Goal: Task Accomplishment & Management: Manage account settings

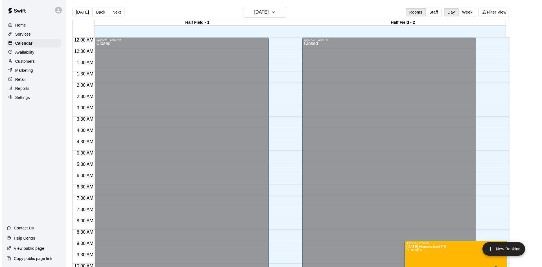
scroll to position [225, 0]
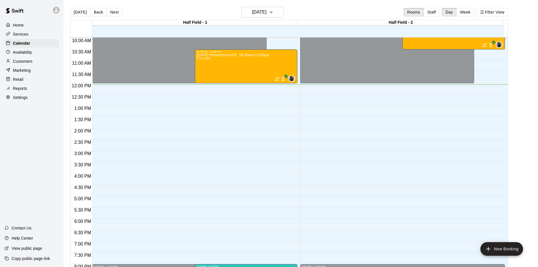
click at [22, 62] on p "Customers" at bounding box center [22, 61] width 19 height 6
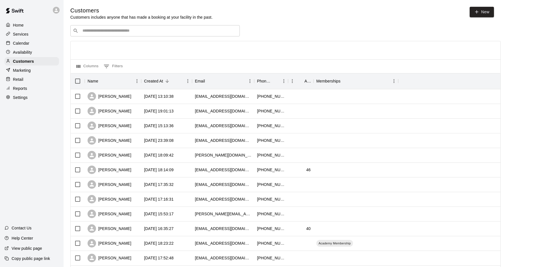
click at [94, 34] on input "Search customers by name or email" at bounding box center [159, 31] width 156 height 6
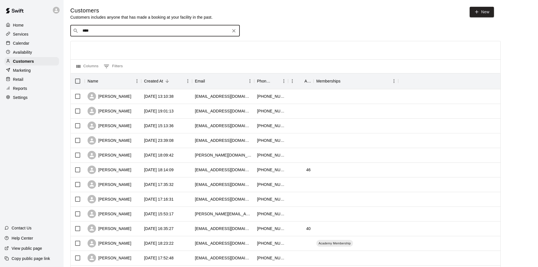
type input "*****"
click at [107, 60] on p "[PERSON_NAME]" at bounding box center [103, 61] width 34 height 6
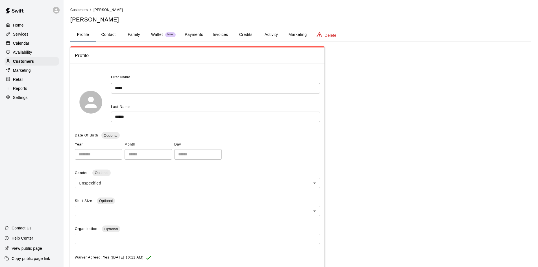
click at [221, 32] on button "Invoices" at bounding box center [220, 35] width 25 height 14
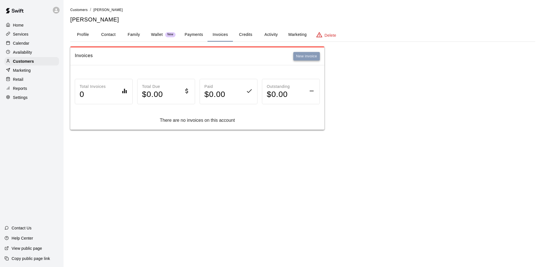
click at [302, 59] on button "New invoice" at bounding box center [306, 56] width 27 height 9
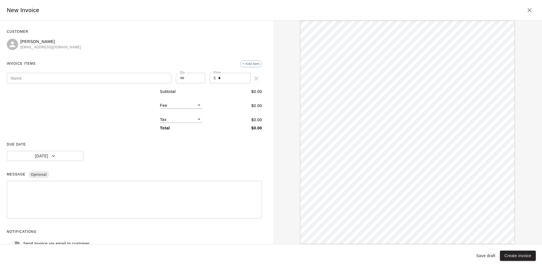
click at [73, 82] on input "Name" at bounding box center [89, 78] width 165 height 10
type input "**********"
click at [58, 154] on button "[DATE]" at bounding box center [45, 156] width 77 height 10
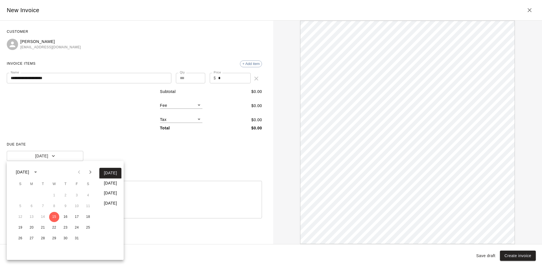
click at [90, 169] on icon "Next month" at bounding box center [90, 172] width 7 height 7
click at [77, 216] on button "14" at bounding box center [77, 217] width 10 height 10
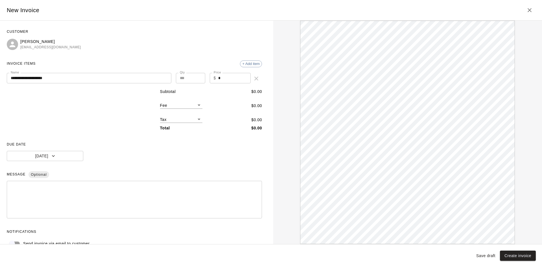
click at [224, 82] on input "*" at bounding box center [234, 78] width 32 height 10
type input "***"
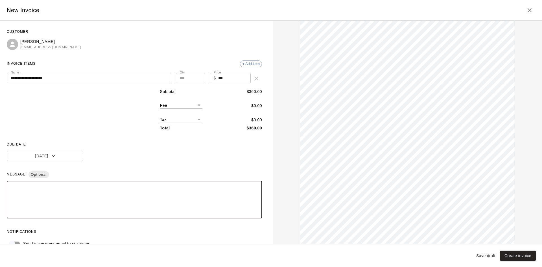
click at [76, 186] on textarea at bounding box center [134, 200] width 247 height 28
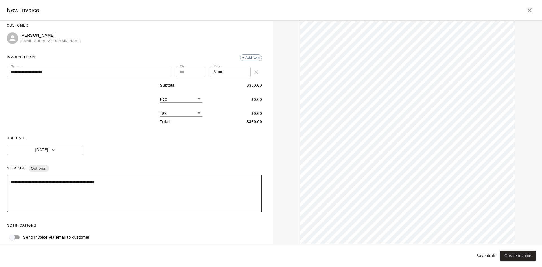
scroll to position [12, 0]
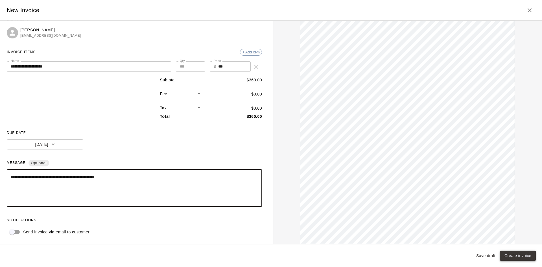
type textarea "**********"
click at [520, 256] on button "Create invoice" at bounding box center [518, 255] width 36 height 10
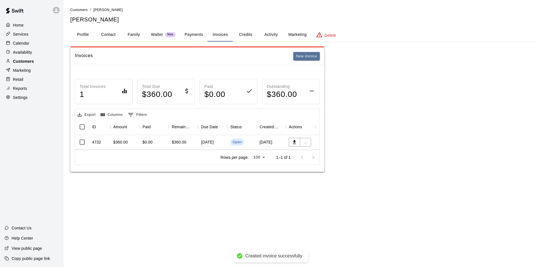
click at [28, 61] on p "Customers" at bounding box center [23, 61] width 21 height 6
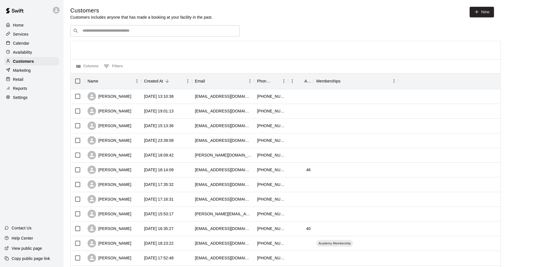
click at [108, 34] on input "Search customers by name or email" at bounding box center [159, 31] width 156 height 6
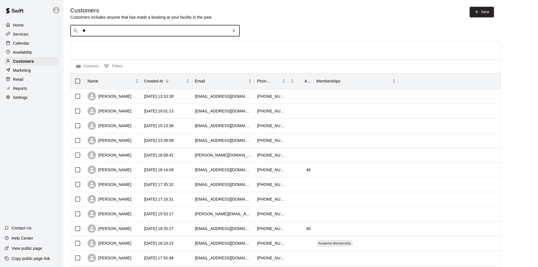
type input "***"
click at [107, 49] on span "[EMAIL_ADDRESS][DOMAIN_NAME]" at bounding box center [116, 49] width 61 height 4
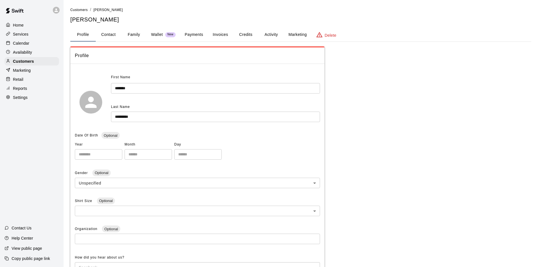
click at [129, 33] on button "Family" at bounding box center [133, 35] width 25 height 14
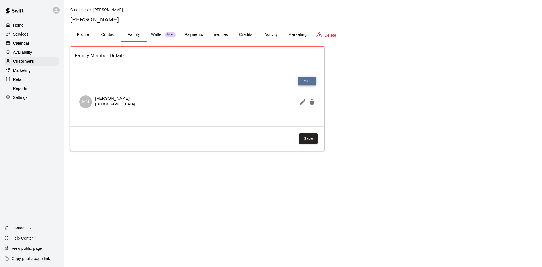
click at [304, 78] on button "Add" at bounding box center [307, 81] width 18 height 9
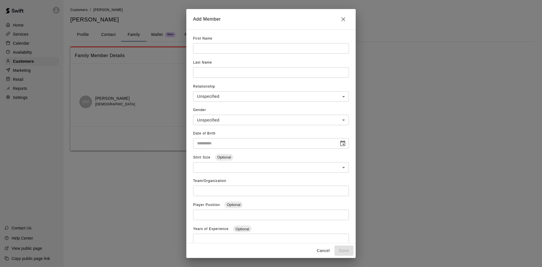
click at [204, 47] on input "text" at bounding box center [271, 48] width 156 height 10
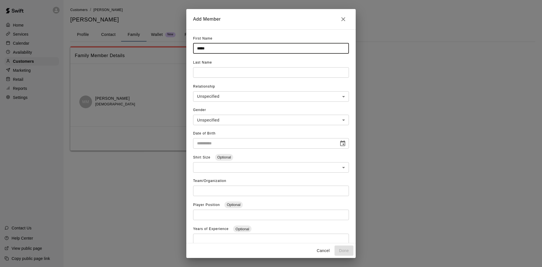
type input "*****"
click at [209, 75] on input "text" at bounding box center [271, 72] width 156 height 10
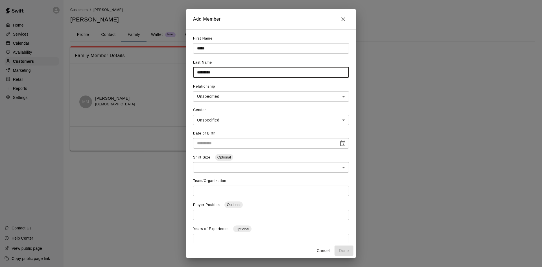
type input "*********"
click at [214, 98] on body "**********" at bounding box center [271, 81] width 542 height 162
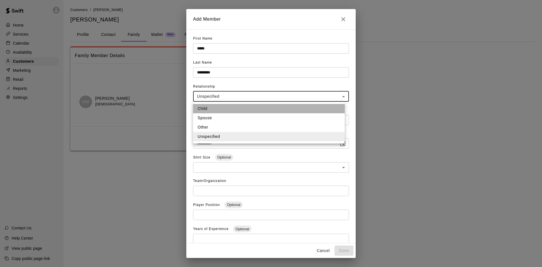
click at [214, 104] on li "Child" at bounding box center [269, 108] width 152 height 9
type input "*****"
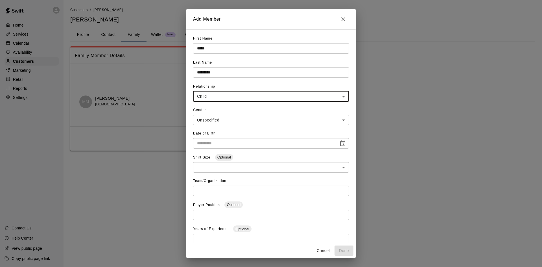
click at [218, 118] on body "**********" at bounding box center [271, 81] width 542 height 162
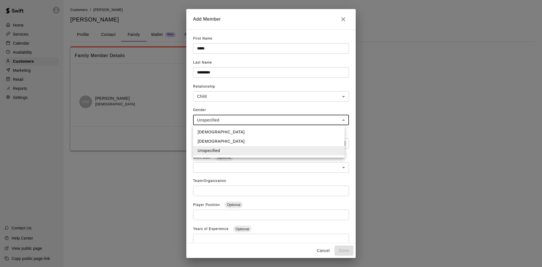
click at [215, 139] on li "[DEMOGRAPHIC_DATA]" at bounding box center [269, 141] width 152 height 9
type input "******"
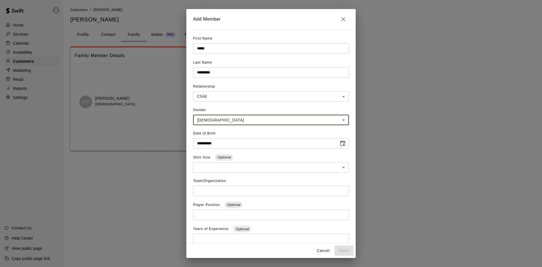
click at [215, 140] on input "**********" at bounding box center [264, 143] width 142 height 10
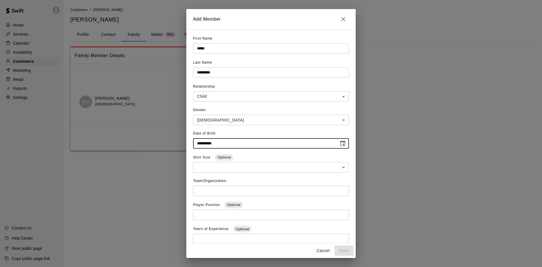
type input "**********"
click at [203, 114] on div "Gender [DEMOGRAPHIC_DATA] ****** ​" at bounding box center [271, 117] width 156 height 23
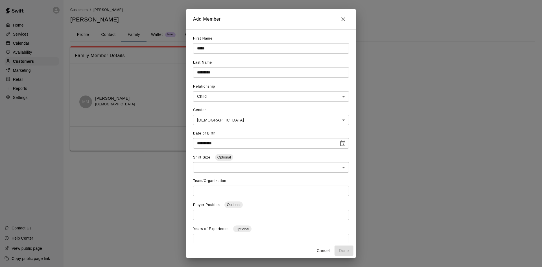
click at [204, 117] on body "**********" at bounding box center [271, 81] width 542 height 162
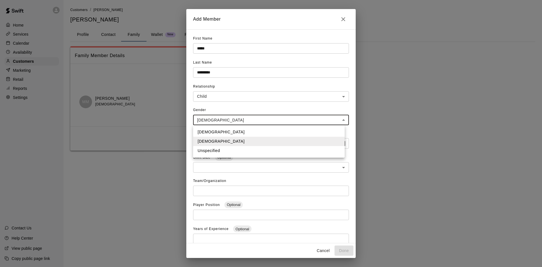
click at [226, 152] on li "Unspecified" at bounding box center [269, 150] width 152 height 9
type input "**********"
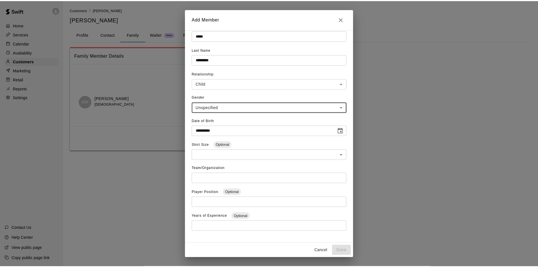
scroll to position [19, 0]
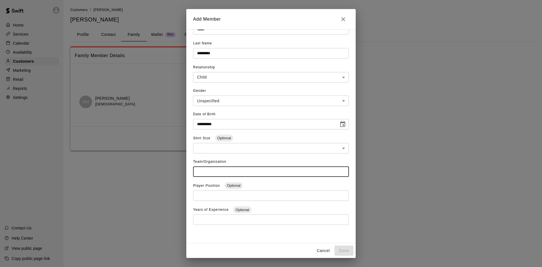
click at [222, 171] on input "text" at bounding box center [271, 171] width 156 height 10
type input "****"
click at [350, 253] on button "Done" at bounding box center [344, 250] width 19 height 10
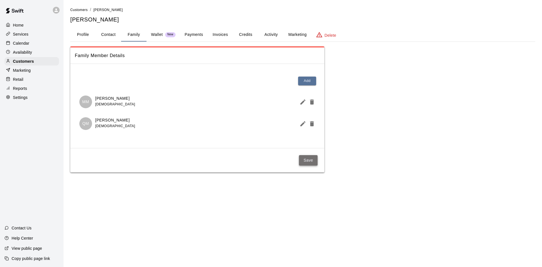
click at [312, 160] on button "Save" at bounding box center [308, 160] width 19 height 10
click at [197, 34] on button "Payments" at bounding box center [193, 35] width 27 height 14
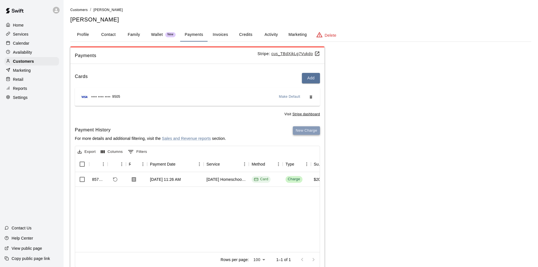
click at [307, 131] on button "New Charge" at bounding box center [306, 130] width 27 height 9
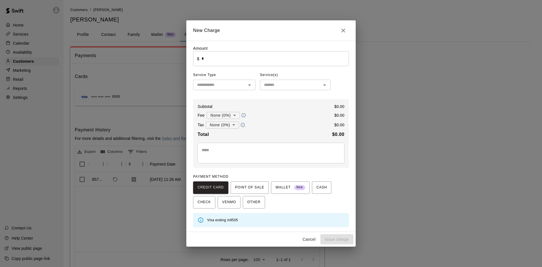
click at [227, 66] on input "*" at bounding box center [275, 58] width 147 height 15
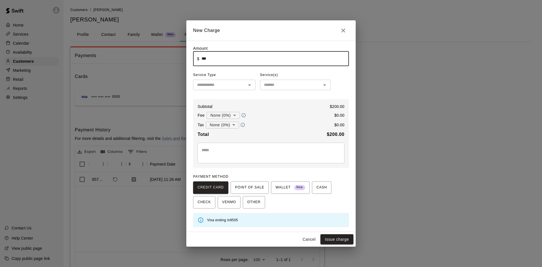
type input "******"
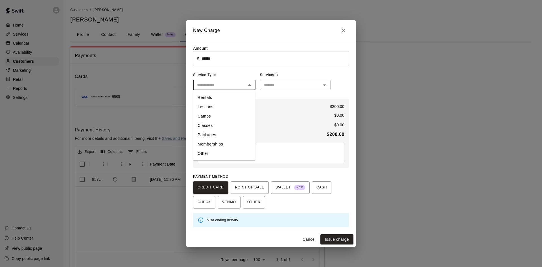
click at [236, 86] on input "text" at bounding box center [220, 84] width 50 height 7
click at [212, 106] on li "Lessons" at bounding box center [224, 106] width 62 height 9
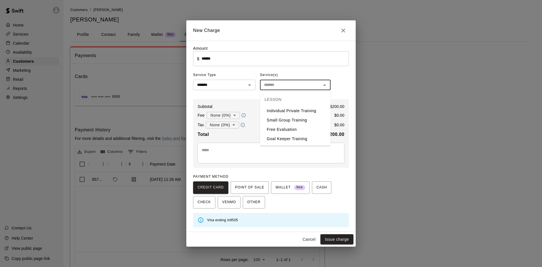
click at [278, 88] on input "text" at bounding box center [291, 84] width 58 height 7
click at [230, 88] on input "*******" at bounding box center [216, 84] width 42 height 7
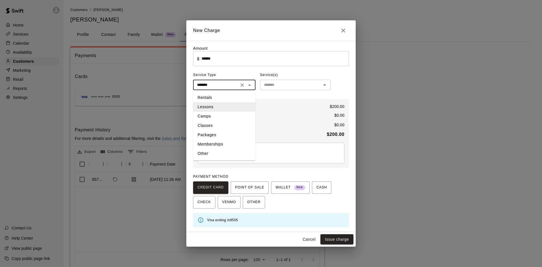
click at [214, 119] on li "Camps" at bounding box center [224, 116] width 62 height 9
type input "*****"
click at [269, 81] on div "​" at bounding box center [295, 85] width 71 height 10
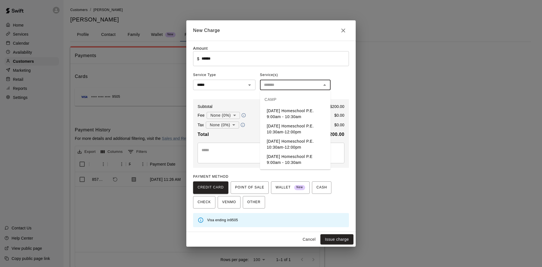
click at [296, 143] on li "[DATE] Homeschool P.E. 10:30am-12:00pm" at bounding box center [295, 144] width 71 height 15
type input "**********"
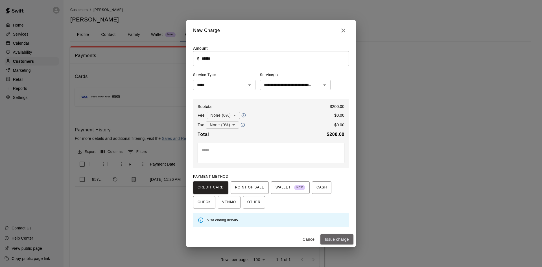
click at [329, 240] on button "Issue charge" at bounding box center [336, 239] width 33 height 10
type input "*"
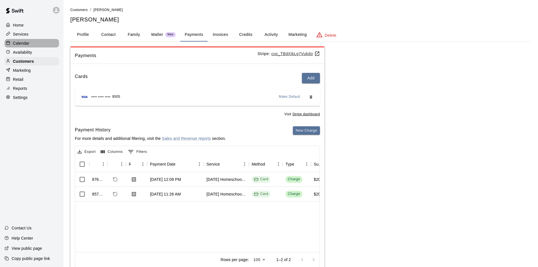
click at [26, 44] on p "Calendar" at bounding box center [21, 43] width 16 height 6
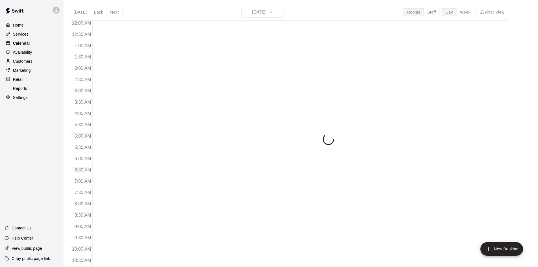
scroll to position [274, 0]
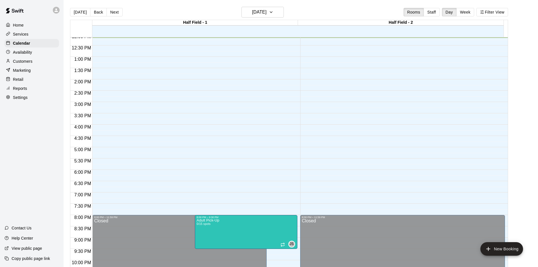
click at [30, 38] on div "Services" at bounding box center [32, 34] width 54 height 8
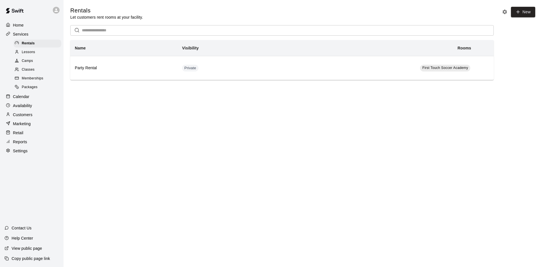
click at [29, 59] on div "Camps" at bounding box center [38, 61] width 48 height 8
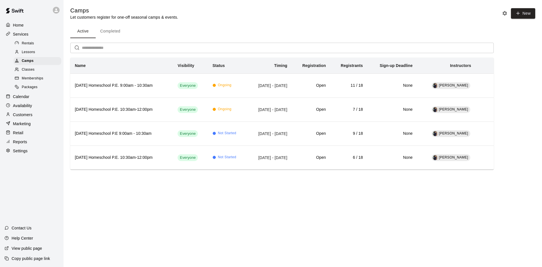
drag, startPoint x: 7, startPoint y: 96, endPoint x: 27, endPoint y: 200, distance: 106.4
click at [27, 200] on div "Home Services Rentals Lessons Camps Classes Memberships Packages Calendar Avail…" at bounding box center [32, 133] width 64 height 267
click at [18, 117] on p "Customers" at bounding box center [22, 115] width 19 height 6
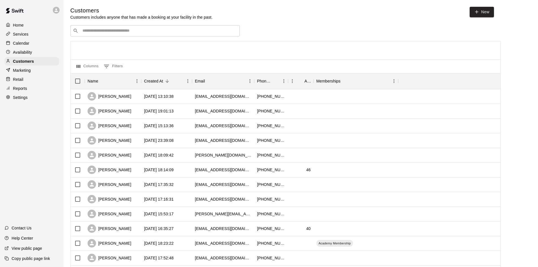
click at [103, 27] on div "​ ​" at bounding box center [154, 30] width 169 height 11
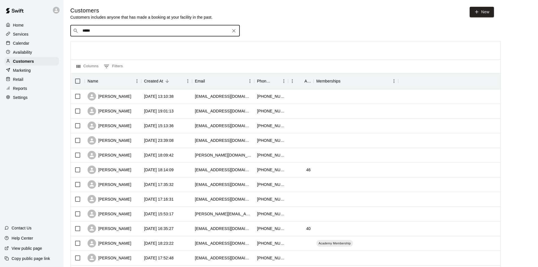
type input "******"
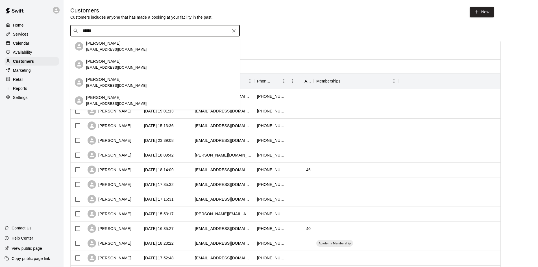
click at [113, 79] on p "[PERSON_NAME]" at bounding box center [103, 80] width 34 height 6
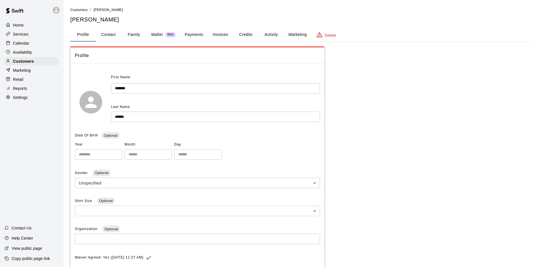
click at [131, 34] on button "Family" at bounding box center [133, 35] width 25 height 14
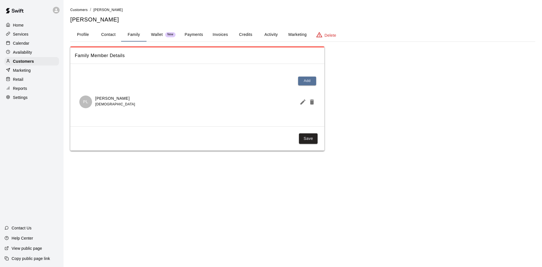
click at [201, 30] on button "Payments" at bounding box center [193, 35] width 27 height 14
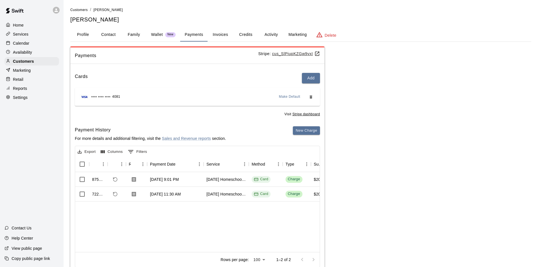
click at [33, 40] on div "Calendar" at bounding box center [32, 43] width 54 height 8
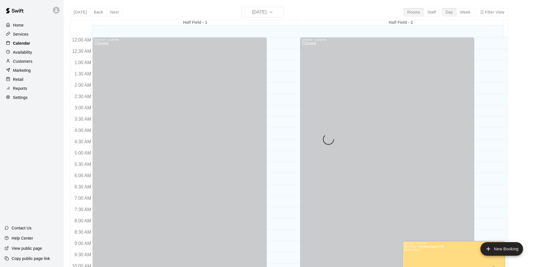
scroll to position [276, 0]
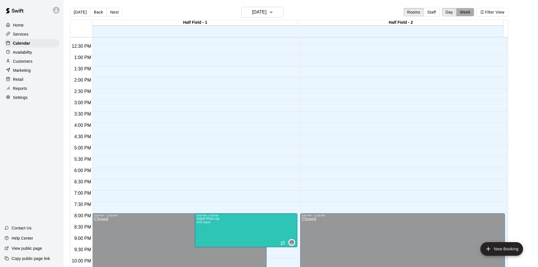
click at [466, 8] on button "Week" at bounding box center [465, 12] width 18 height 8
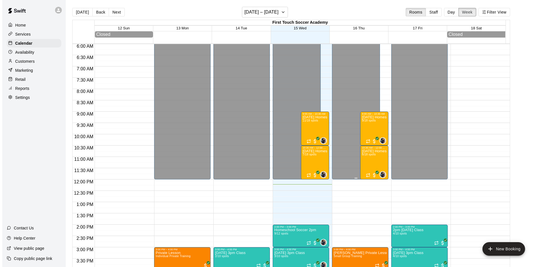
scroll to position [135, 0]
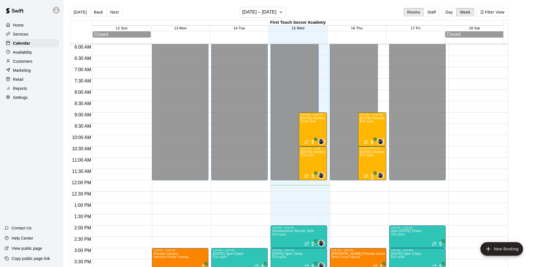
click at [373, 152] on p "[DATE] Homeschool P.E. 10:30am-12:00pm" at bounding box center [372, 152] width 25 height 0
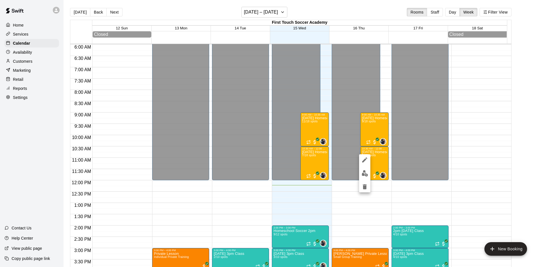
click at [32, 43] on div at bounding box center [271, 133] width 542 height 267
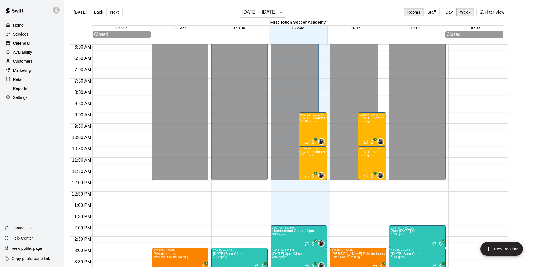
click at [23, 44] on p "Calendar" at bounding box center [21, 43] width 17 height 6
click at [300, 157] on span "7/18 spots" at bounding box center [307, 155] width 14 height 3
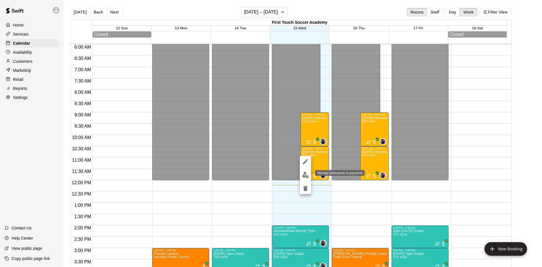
click at [307, 175] on img "edit" at bounding box center [305, 175] width 6 height 6
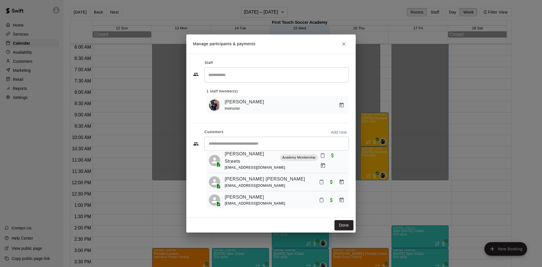
scroll to position [0, 0]
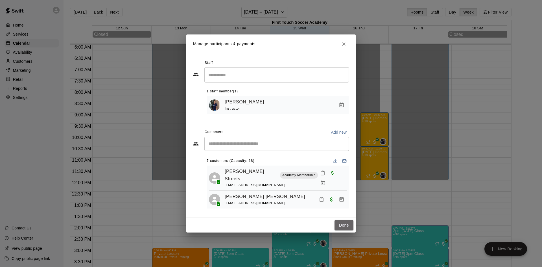
drag, startPoint x: 342, startPoint y: 223, endPoint x: 327, endPoint y: 185, distance: 40.7
click at [342, 223] on button "Done" at bounding box center [344, 225] width 19 height 10
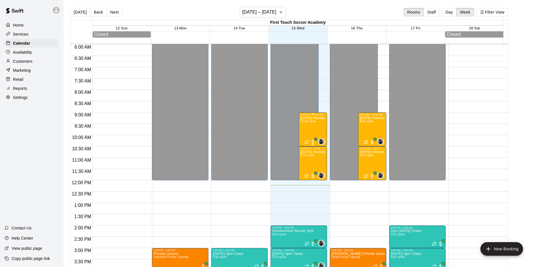
click at [309, 134] on div "[DATE] Homeschool PE 11/18 spots" at bounding box center [312, 249] width 25 height 267
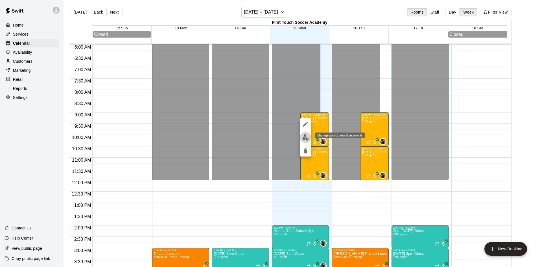
click at [304, 136] on img "edit" at bounding box center [305, 137] width 6 height 6
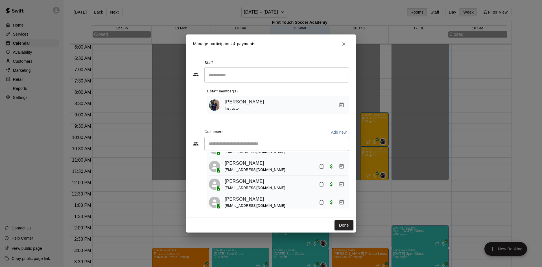
scroll to position [166, 0]
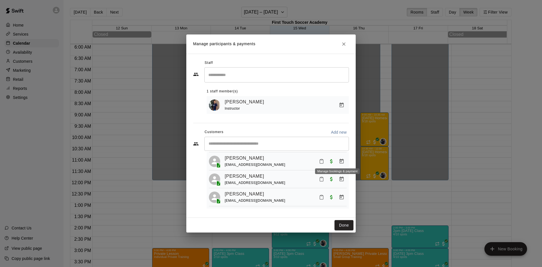
click at [338, 156] on button "Manage bookings & payment" at bounding box center [342, 161] width 10 height 10
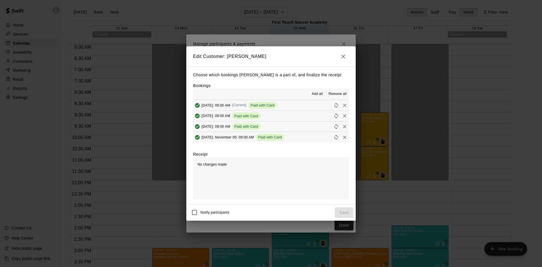
click at [341, 95] on span "Remove all" at bounding box center [338, 94] width 18 height 6
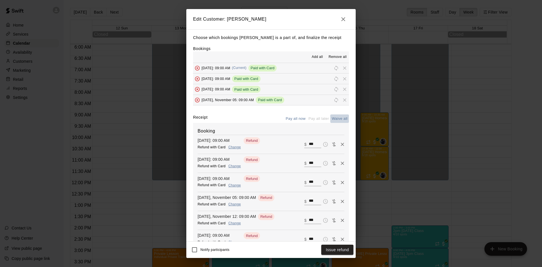
click at [333, 117] on button "Waive all" at bounding box center [339, 118] width 19 height 9
type input "*"
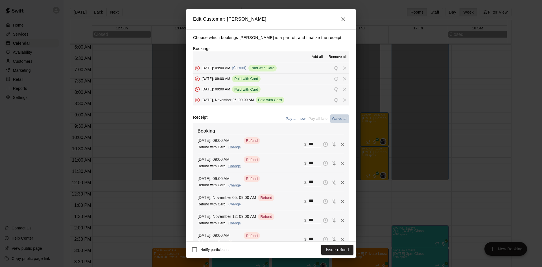
type input "*"
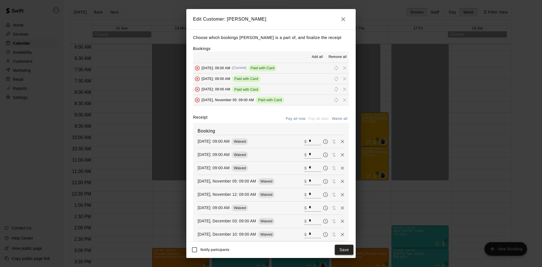
click at [343, 249] on button "Save" at bounding box center [344, 250] width 19 height 10
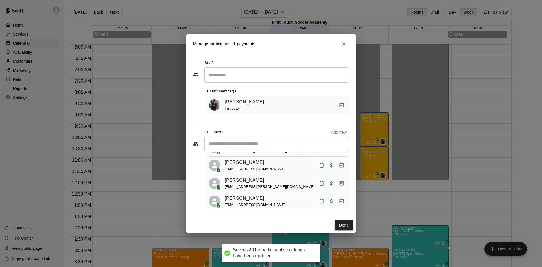
scroll to position [0, 0]
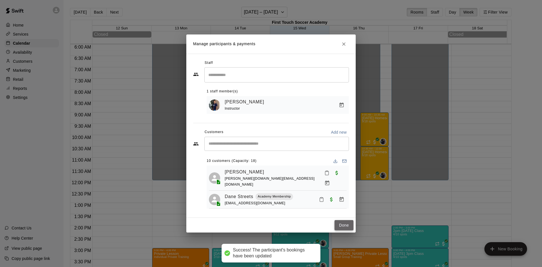
click at [344, 224] on button "Done" at bounding box center [344, 225] width 19 height 10
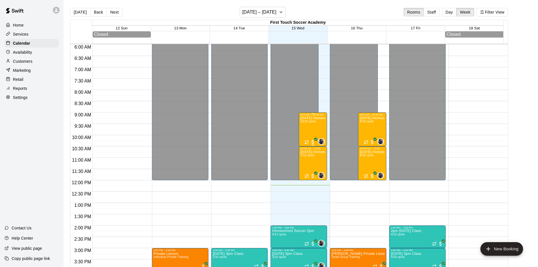
click at [317, 129] on div "[DATE] Homeschool PE 10/18 spots" at bounding box center [312, 249] width 25 height 267
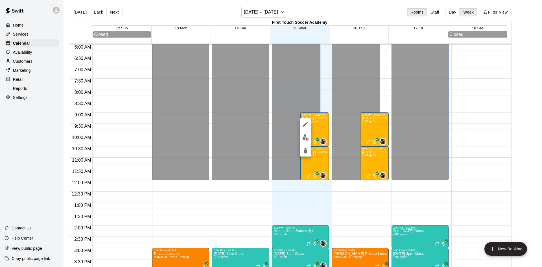
click at [306, 138] on img "edit" at bounding box center [305, 137] width 6 height 6
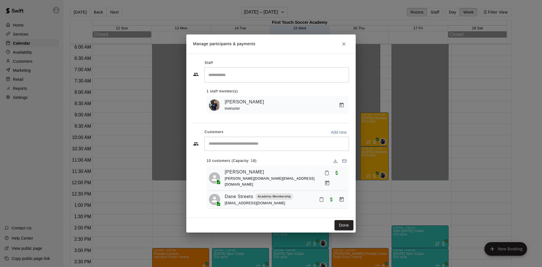
click at [344, 227] on button "Done" at bounding box center [344, 225] width 19 height 10
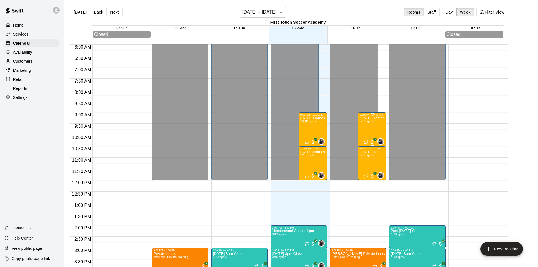
click at [367, 130] on div "[DATE] Homeschool P.E 9:00am - 10:30am [DATE] spots" at bounding box center [372, 249] width 25 height 267
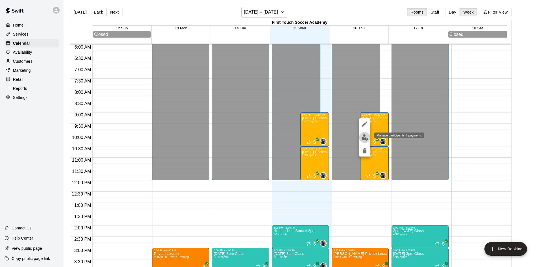
click at [367, 136] on img "edit" at bounding box center [365, 137] width 6 height 6
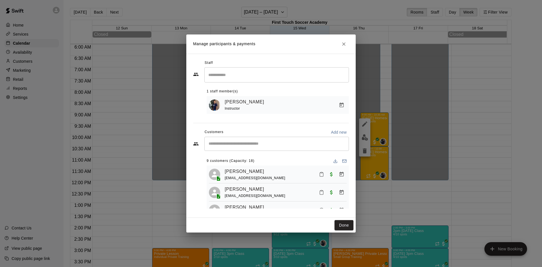
click at [243, 143] on input "Start typing to search customers..." at bounding box center [276, 144] width 139 height 6
type input "*****"
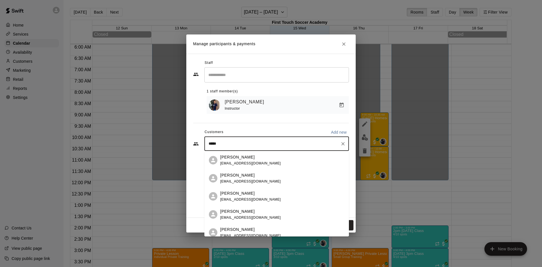
click at [245, 211] on p "[PERSON_NAME]" at bounding box center [237, 211] width 34 height 6
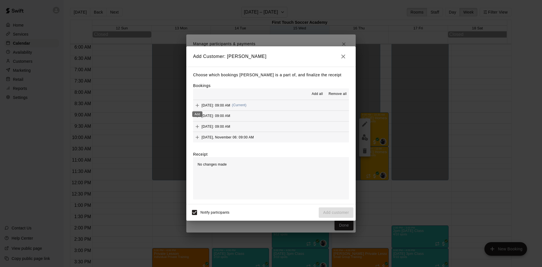
drag, startPoint x: 197, startPoint y: 105, endPoint x: 225, endPoint y: 103, distance: 28.3
click at [197, 105] on icon "Add" at bounding box center [198, 105] width 6 height 6
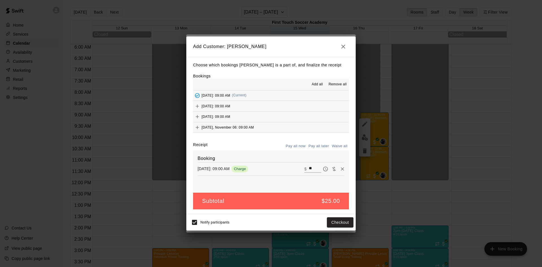
click at [312, 83] on span "Add all" at bounding box center [317, 85] width 11 height 6
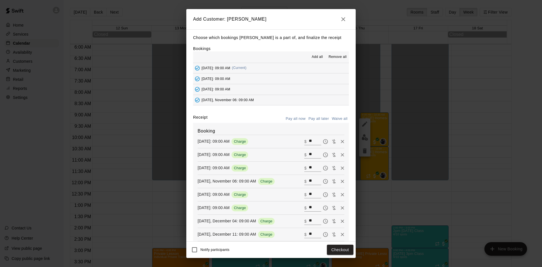
click at [337, 118] on button "Waive all" at bounding box center [339, 118] width 19 height 9
type input "*"
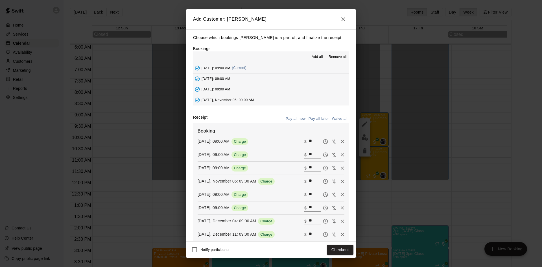
type input "*"
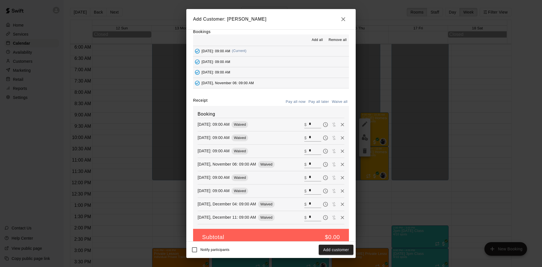
scroll to position [26, 0]
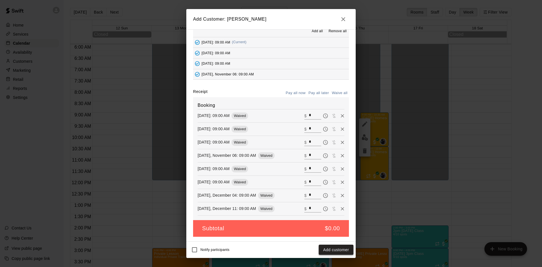
click at [331, 248] on button "Add customer" at bounding box center [336, 250] width 35 height 10
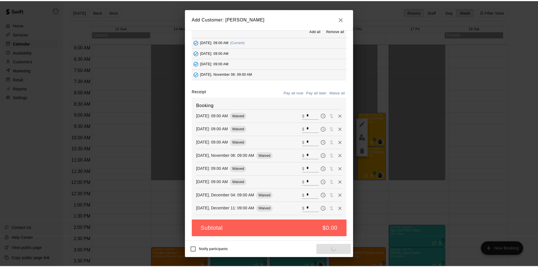
scroll to position [6, 0]
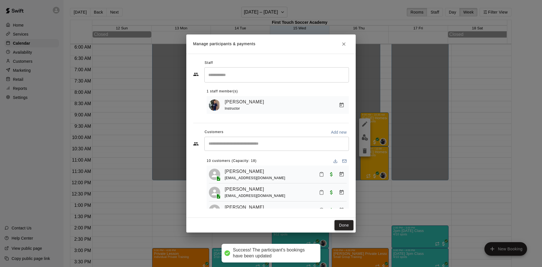
click at [344, 225] on button "Done" at bounding box center [344, 225] width 19 height 10
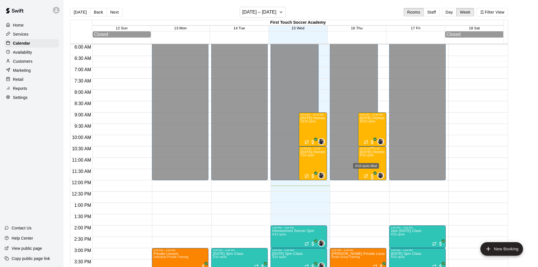
click at [372, 157] on span "6/18 spots" at bounding box center [367, 155] width 14 height 3
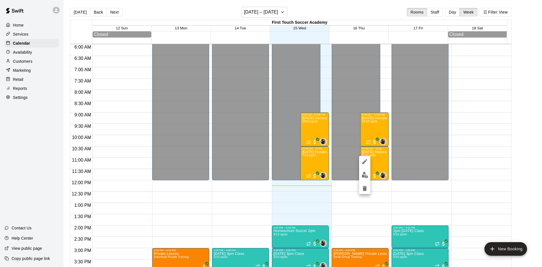
click at [451, 10] on div at bounding box center [271, 133] width 542 height 267
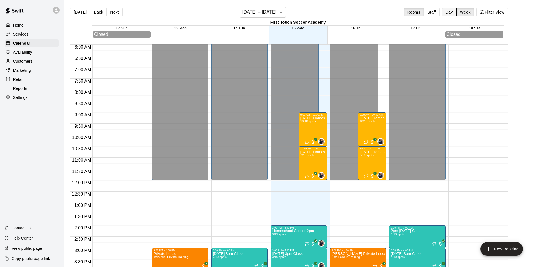
click at [452, 12] on button "Day" at bounding box center [449, 12] width 15 height 8
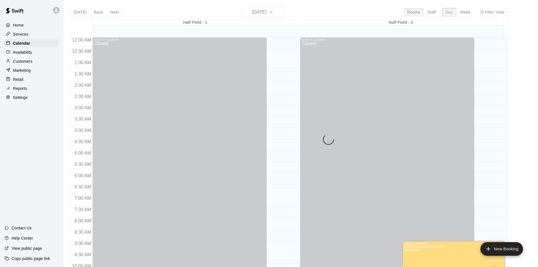
scroll to position [277, 0]
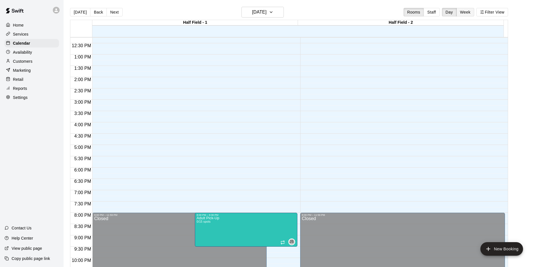
click at [464, 11] on button "Week" at bounding box center [465, 12] width 18 height 8
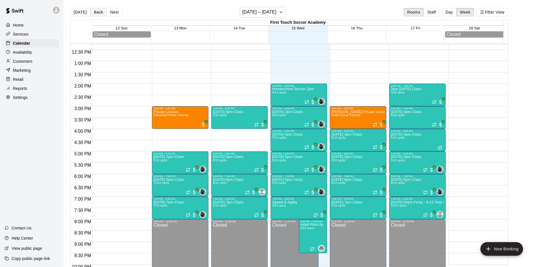
click at [96, 12] on button "Back" at bounding box center [98, 12] width 17 height 8
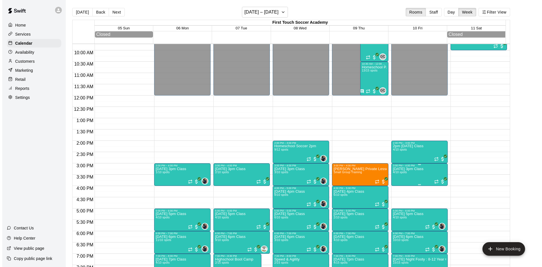
scroll to position [164, 0]
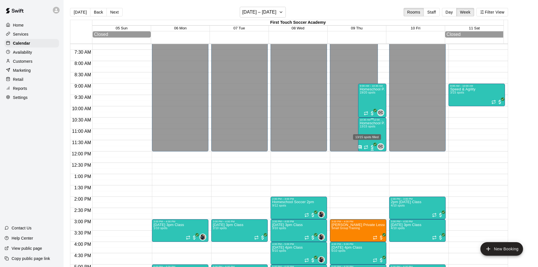
click at [372, 128] on span "13/15 spots" at bounding box center [368, 126] width 16 height 3
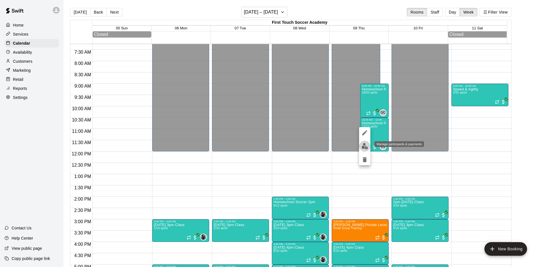
click at [365, 144] on img "edit" at bounding box center [365, 146] width 6 height 6
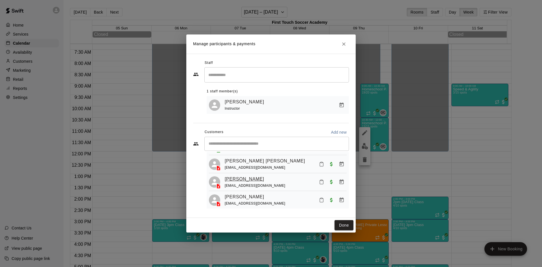
scroll to position [0, 0]
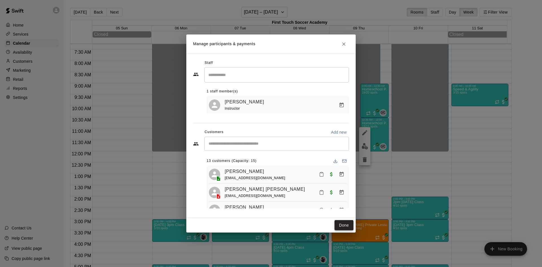
click at [343, 222] on button "Done" at bounding box center [344, 225] width 19 height 10
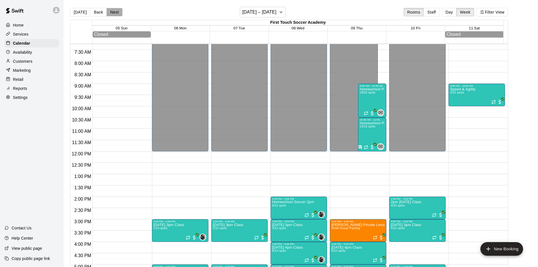
click at [111, 12] on button "Next" at bounding box center [114, 12] width 16 height 8
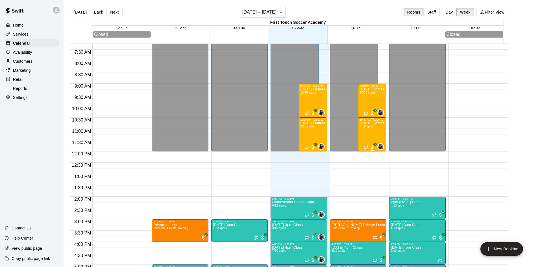
click at [376, 134] on div "[DATE] Homeschool P.E. 10:30am-12:00pm 6/18 spots" at bounding box center [372, 254] width 25 height 267
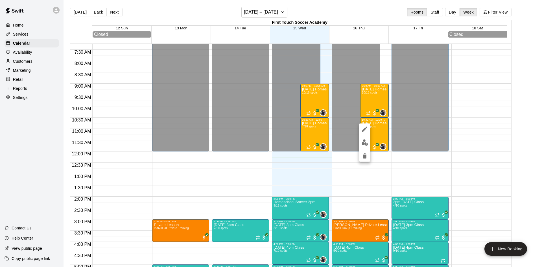
click at [375, 88] on div at bounding box center [271, 133] width 542 height 267
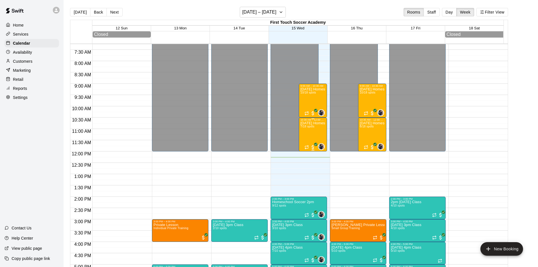
click at [320, 133] on div "[DATE] Homeschool P.E. 10:30am-12:00pm 7/18 spots" at bounding box center [312, 254] width 25 height 267
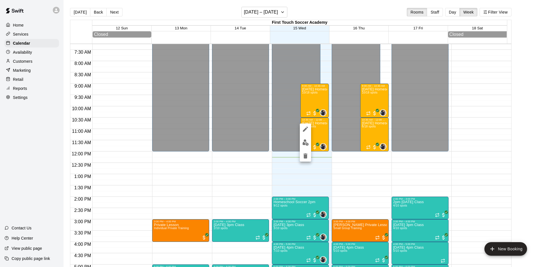
click at [306, 140] on img "edit" at bounding box center [305, 142] width 6 height 6
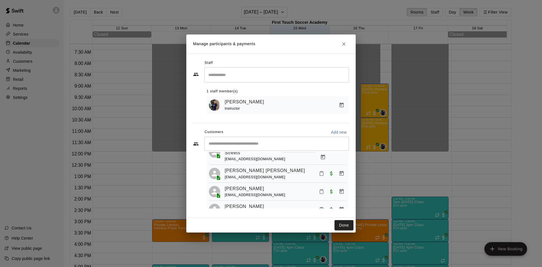
scroll to position [91, 0]
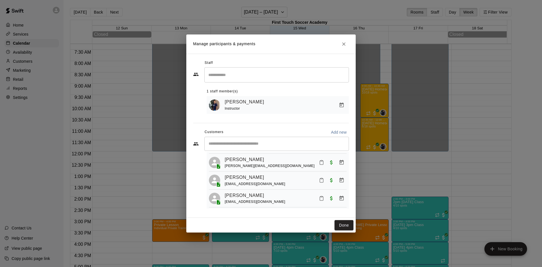
click at [234, 144] on input "Start typing to search customers..." at bounding box center [276, 144] width 139 height 6
type input "****"
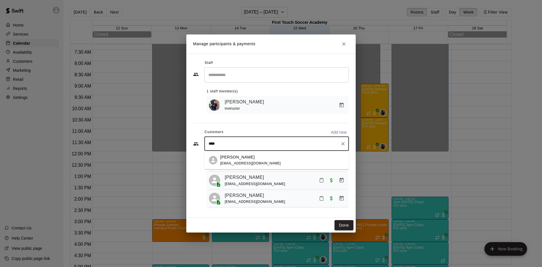
click at [239, 159] on p "[PERSON_NAME]" at bounding box center [237, 157] width 34 height 6
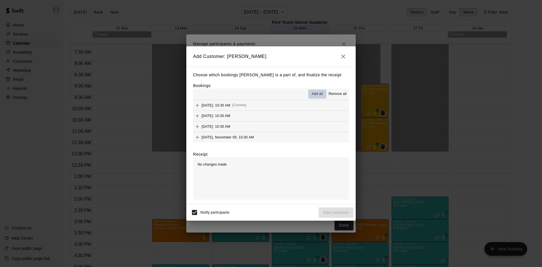
click at [322, 93] on span "Add all" at bounding box center [317, 94] width 11 height 6
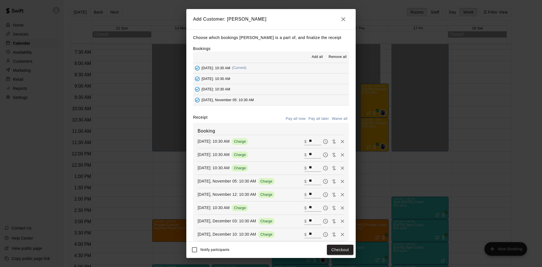
click at [334, 119] on button "Waive all" at bounding box center [339, 118] width 19 height 9
type input "*"
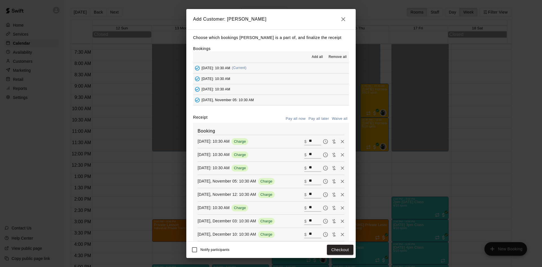
type input "*"
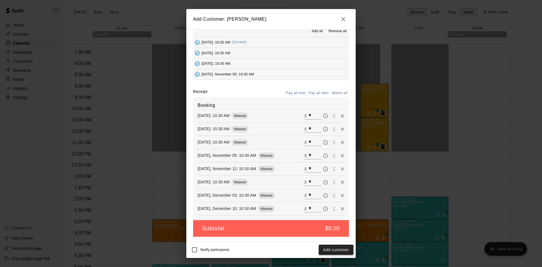
click at [331, 248] on button "Add customer" at bounding box center [336, 250] width 35 height 10
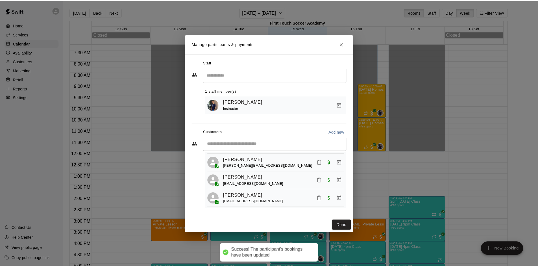
scroll to position [6, 0]
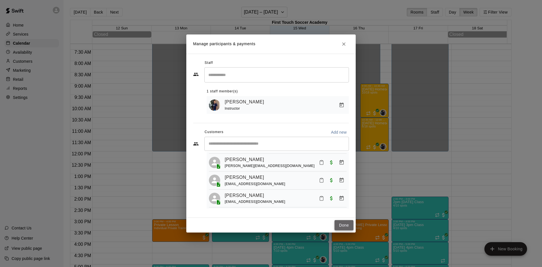
click at [340, 226] on button "Done" at bounding box center [344, 225] width 19 height 10
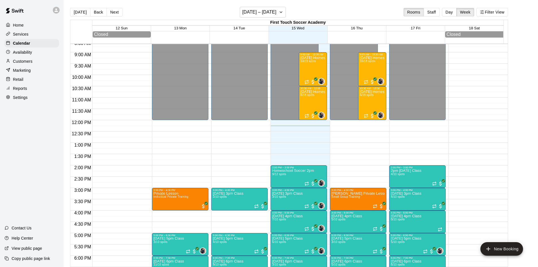
scroll to position [164, 0]
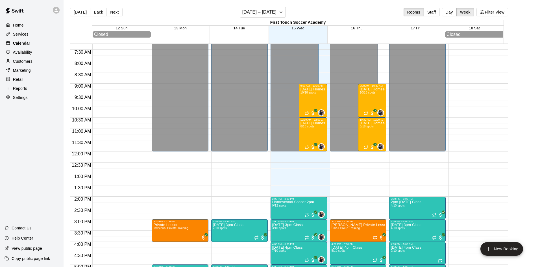
click at [25, 41] on p "Calendar" at bounding box center [21, 43] width 17 height 6
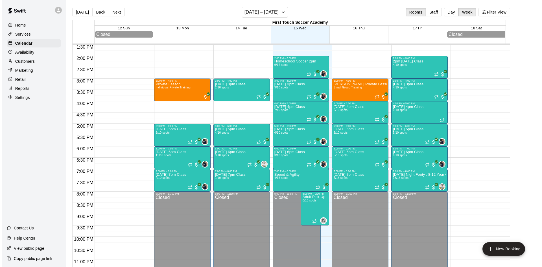
scroll to position [305, 0]
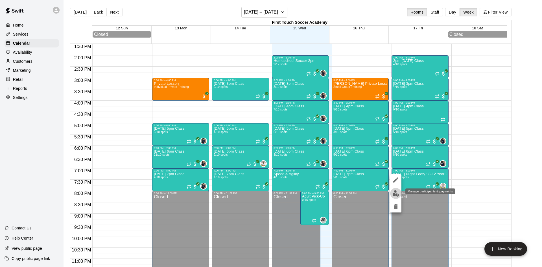
click at [398, 190] on img "edit" at bounding box center [396, 193] width 6 height 6
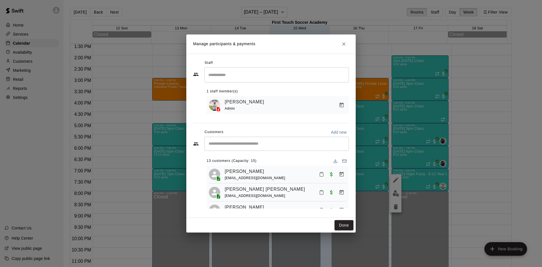
click at [242, 147] on div "​" at bounding box center [276, 144] width 145 height 14
type input "****"
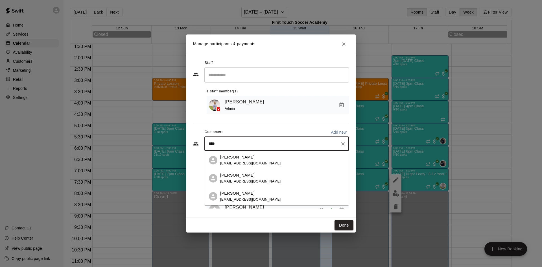
click at [268, 173] on div "[PERSON_NAME] [EMAIL_ADDRESS][DOMAIN_NAME]" at bounding box center [282, 178] width 124 height 12
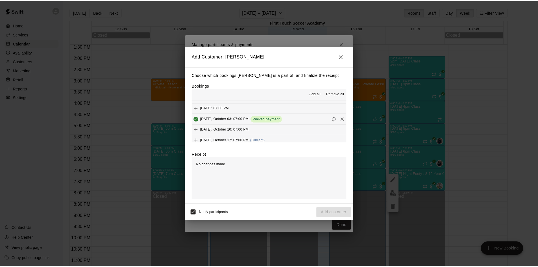
scroll to position [85, 0]
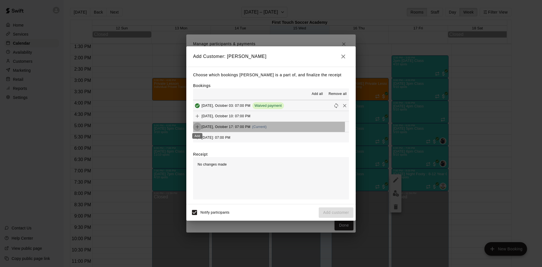
click at [198, 126] on icon "Add" at bounding box center [198, 127] width 6 height 6
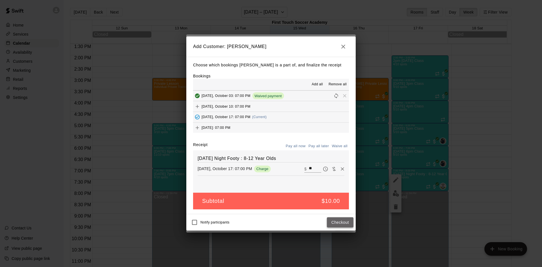
click at [346, 221] on button "Checkout" at bounding box center [340, 222] width 27 height 10
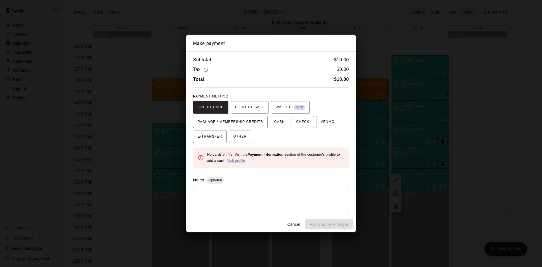
click at [290, 224] on button "Cancel" at bounding box center [294, 224] width 18 height 10
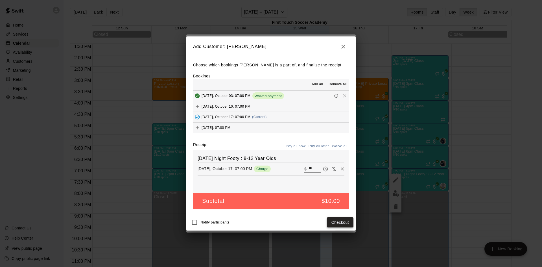
click at [337, 222] on button "Checkout" at bounding box center [340, 222] width 27 height 10
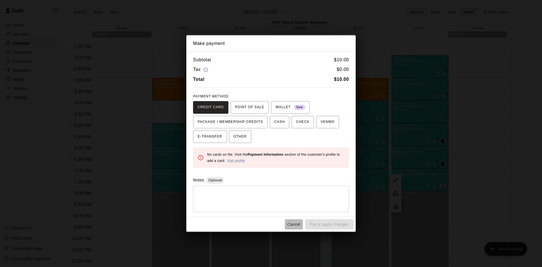
click at [298, 224] on button "Cancel" at bounding box center [294, 224] width 18 height 10
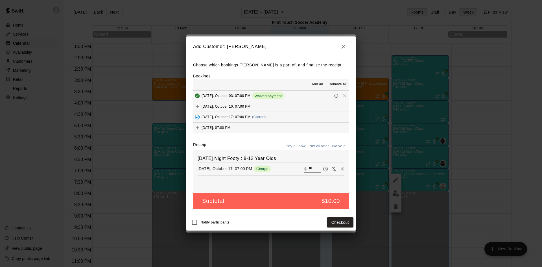
click at [337, 146] on button "Waive all" at bounding box center [339, 146] width 19 height 9
type input "*"
click at [341, 221] on button "Add customer" at bounding box center [336, 222] width 35 height 10
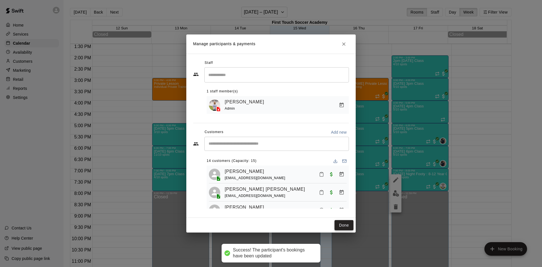
click at [345, 221] on button "Done" at bounding box center [344, 225] width 19 height 10
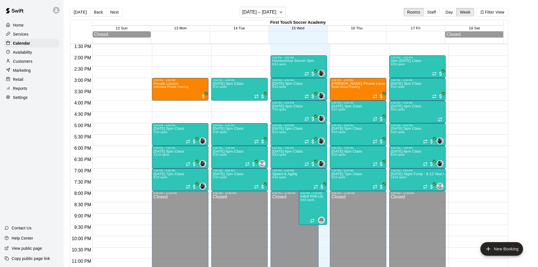
click at [27, 59] on div "Customers" at bounding box center [32, 61] width 54 height 8
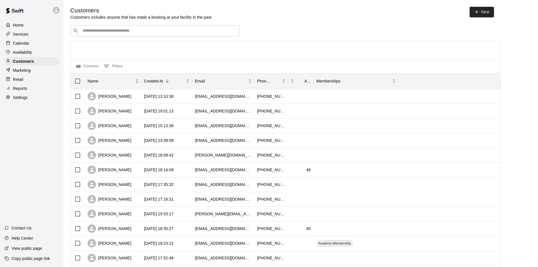
click at [150, 28] on div "​ ​" at bounding box center [154, 30] width 169 height 11
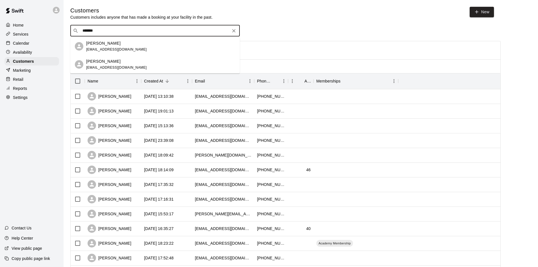
type input "********"
click at [119, 45] on div "[PERSON_NAME]" at bounding box center [116, 43] width 61 height 6
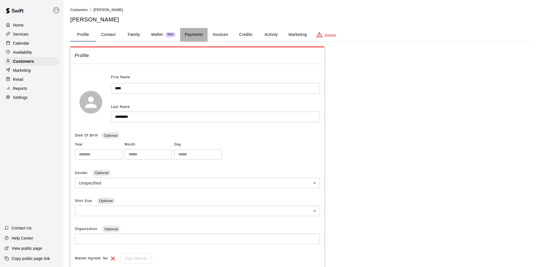
click at [197, 33] on button "Payments" at bounding box center [193, 35] width 27 height 14
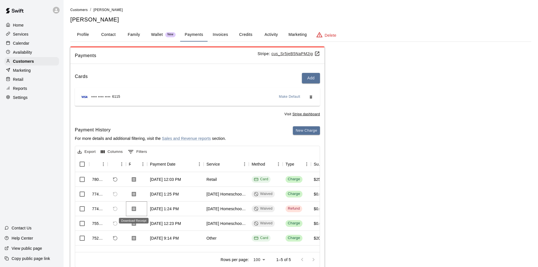
click at [135, 207] on icon "Download Receipt" at bounding box center [134, 208] width 4 height 5
click at [133, 191] on icon "Download Receipt" at bounding box center [134, 194] width 6 height 6
click at [135, 191] on icon "Download Receipt" at bounding box center [134, 194] width 6 height 6
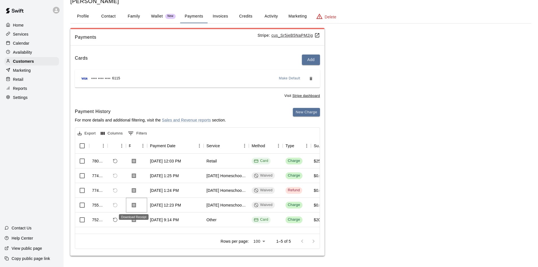
click at [135, 206] on icon "Download Receipt" at bounding box center [134, 204] width 4 height 5
click at [135, 176] on icon "Download Receipt" at bounding box center [134, 176] width 6 height 6
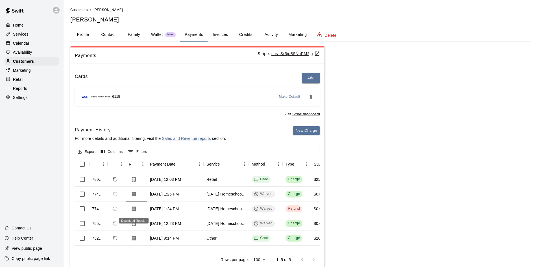
click at [133, 209] on icon "Download Receipt" at bounding box center [134, 209] width 6 height 6
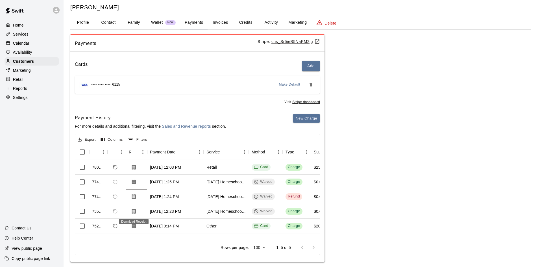
scroll to position [18, 0]
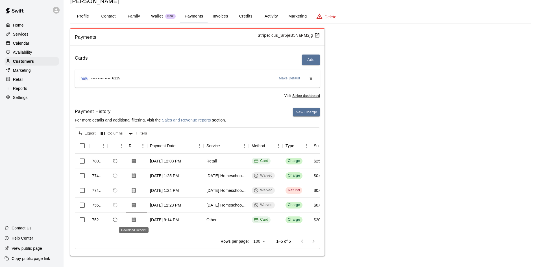
click at [133, 218] on icon "Download Receipt" at bounding box center [134, 219] width 4 height 5
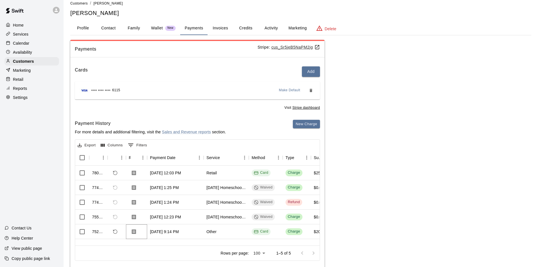
scroll to position [0, 0]
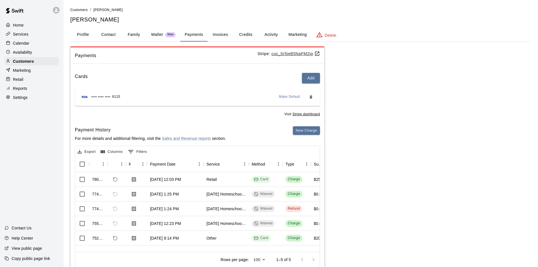
click at [24, 42] on p "Calendar" at bounding box center [21, 43] width 16 height 6
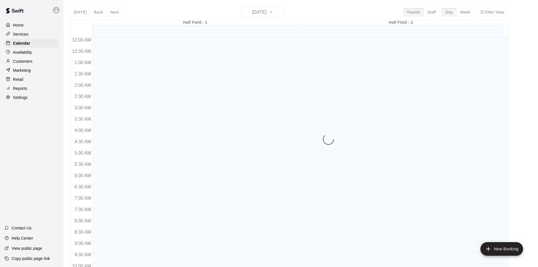
scroll to position [285, 0]
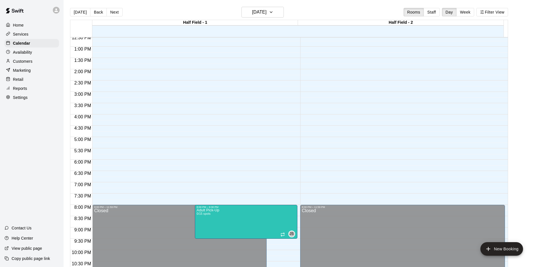
click at [466, 14] on button "Week" at bounding box center [465, 12] width 18 height 8
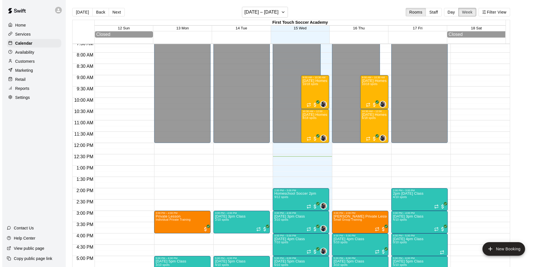
scroll to position [172, 0]
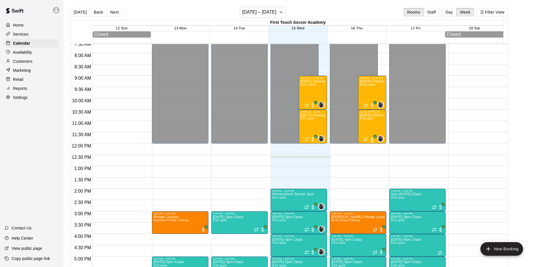
click at [375, 120] on div "[DATE] Homeschool P.E. 10:30am-12:00pm 6/18 spots" at bounding box center [372, 246] width 25 height 267
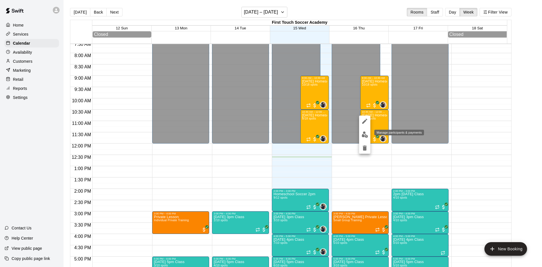
click at [363, 131] on img "edit" at bounding box center [365, 134] width 6 height 6
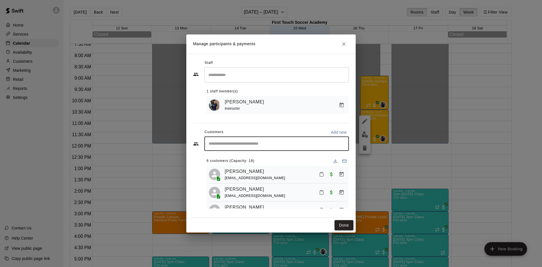
click at [263, 142] on input "Start typing to search customers..." at bounding box center [276, 144] width 139 height 6
type input "*****"
click at [259, 159] on div "[PERSON_NAME]" at bounding box center [250, 157] width 61 height 6
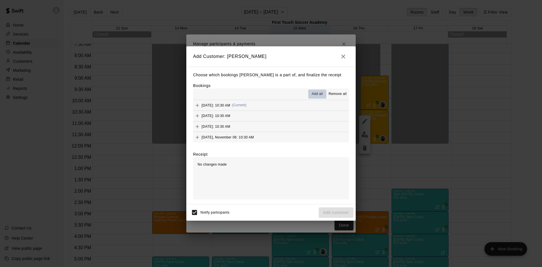
click at [317, 93] on span "Add all" at bounding box center [317, 94] width 11 height 6
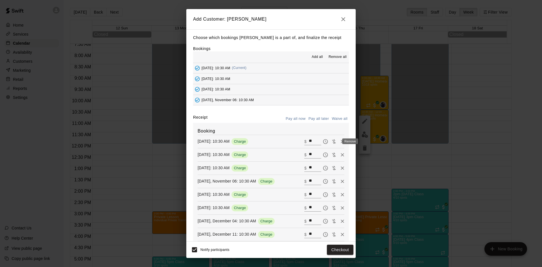
click at [341, 141] on icon "Remove" at bounding box center [342, 141] width 3 height 3
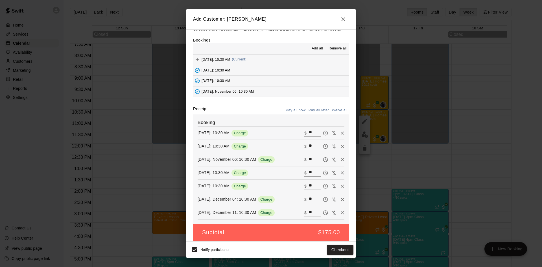
scroll to position [13, 0]
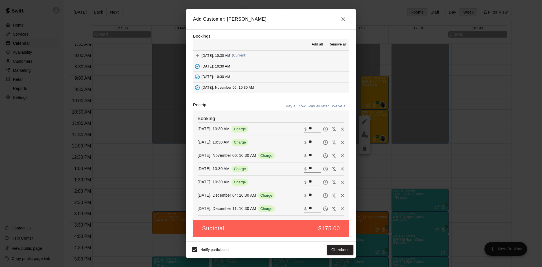
click at [336, 43] on span "Remove all" at bounding box center [338, 45] width 18 height 6
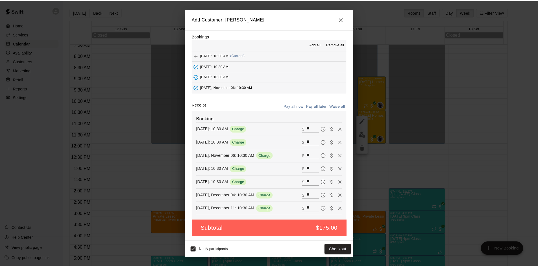
scroll to position [0, 0]
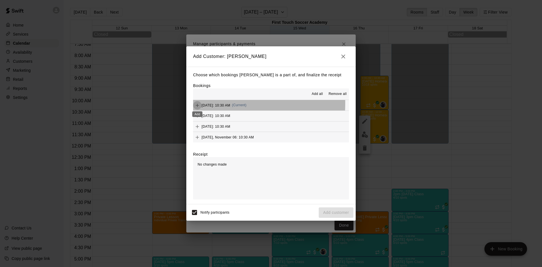
click at [196, 103] on icon "Add" at bounding box center [198, 105] width 6 height 6
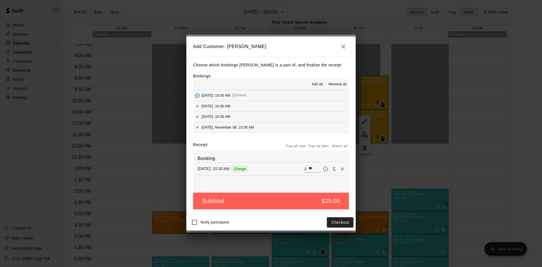
click at [337, 145] on button "Waive all" at bounding box center [339, 146] width 19 height 9
type input "*"
click at [328, 220] on button "Add customer" at bounding box center [336, 222] width 35 height 10
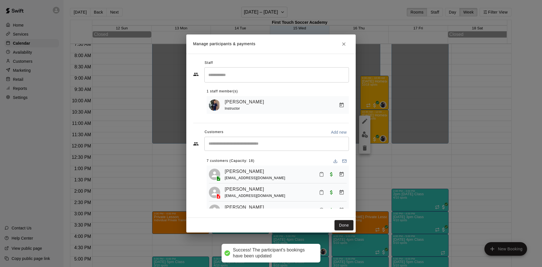
click at [345, 226] on button "Done" at bounding box center [344, 225] width 19 height 10
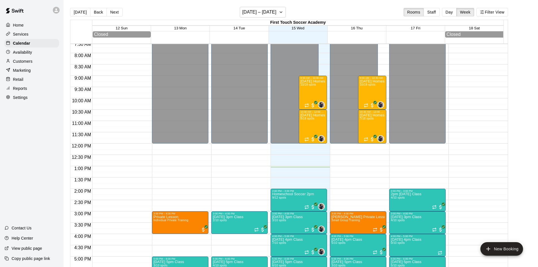
drag, startPoint x: 39, startPoint y: 64, endPoint x: 45, endPoint y: 59, distance: 7.8
click at [40, 64] on div "Customers" at bounding box center [32, 61] width 54 height 8
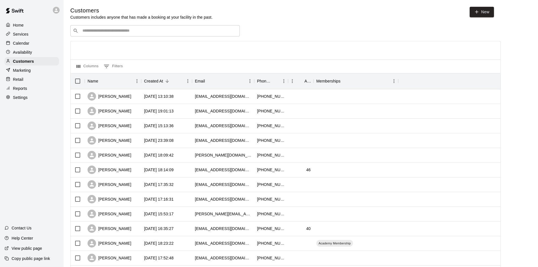
click at [138, 27] on div "​ ​" at bounding box center [154, 30] width 169 height 11
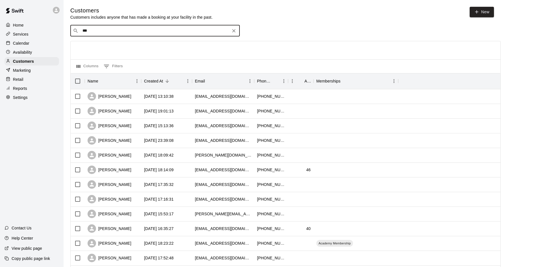
type input "****"
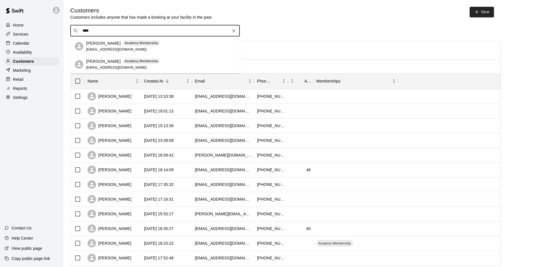
click at [107, 43] on p "[PERSON_NAME]" at bounding box center [103, 43] width 34 height 6
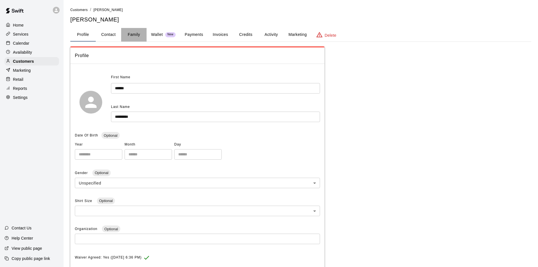
click at [133, 32] on button "Family" at bounding box center [133, 35] width 25 height 14
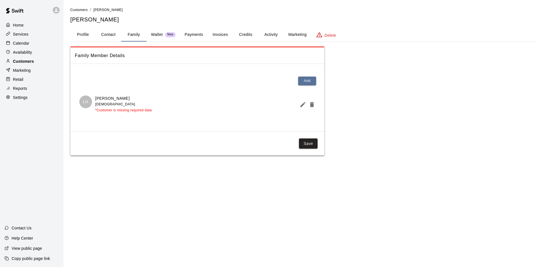
drag, startPoint x: 41, startPoint y: 61, endPoint x: 43, endPoint y: 59, distance: 3.0
click at [41, 60] on div "Customers" at bounding box center [32, 61] width 54 height 8
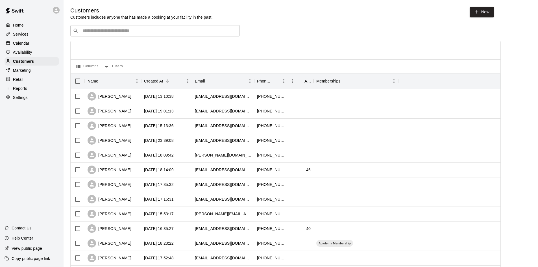
click at [143, 34] on input "Search customers by name or email" at bounding box center [159, 31] width 156 height 6
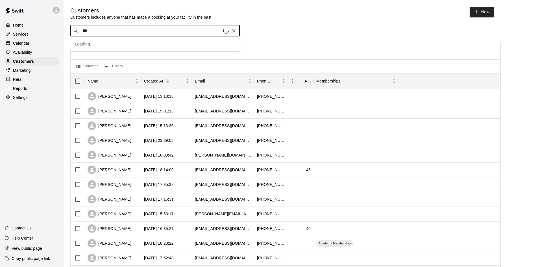
type input "****"
click at [132, 40] on div "[PERSON_NAME] [EMAIL_ADDRESS][DOMAIN_NAME]" at bounding box center [154, 46] width 169 height 18
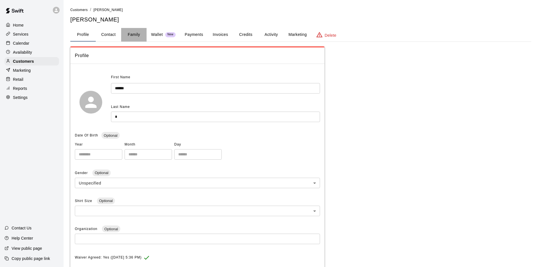
click at [128, 35] on button "Family" at bounding box center [133, 35] width 25 height 14
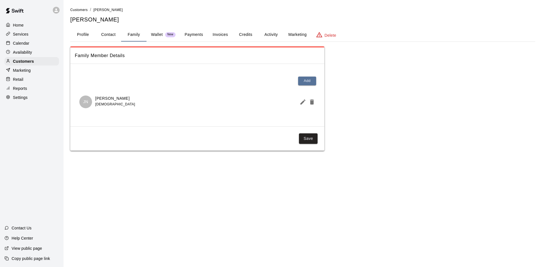
click at [79, 32] on button "Profile" at bounding box center [82, 35] width 25 height 14
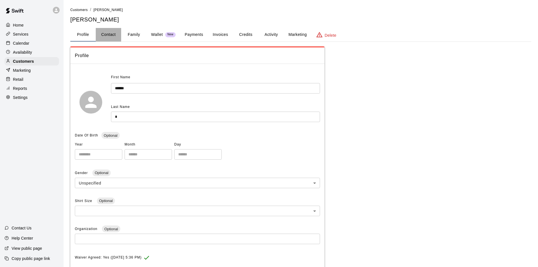
click at [111, 35] on button "Contact" at bounding box center [108, 35] width 25 height 14
select select "**"
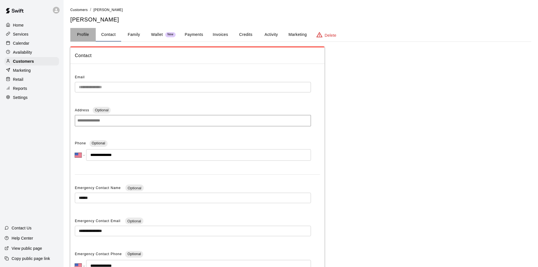
drag, startPoint x: 84, startPoint y: 38, endPoint x: 138, endPoint y: 27, distance: 55.3
click at [84, 38] on button "Profile" at bounding box center [82, 35] width 25 height 14
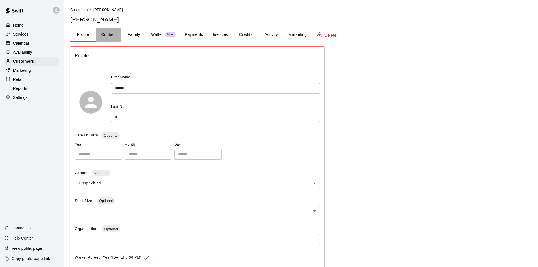
click at [112, 34] on button "Contact" at bounding box center [108, 35] width 25 height 14
select select "**"
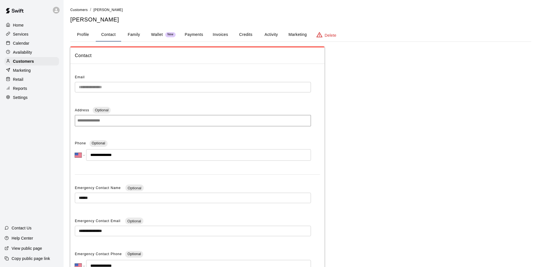
click at [133, 36] on button "Family" at bounding box center [133, 35] width 25 height 14
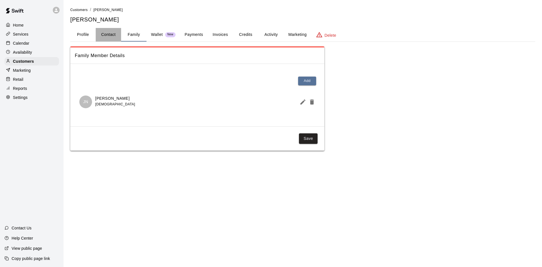
click at [112, 35] on button "Contact" at bounding box center [108, 35] width 25 height 14
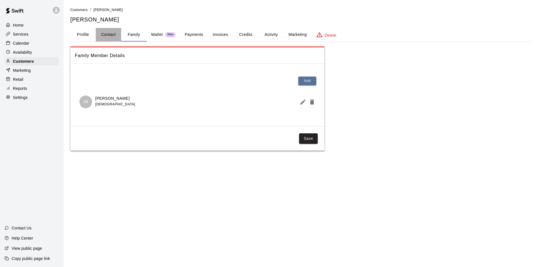
select select "**"
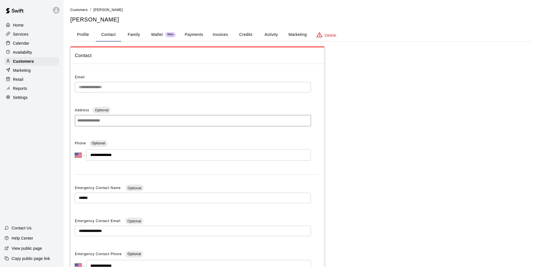
drag, startPoint x: 80, startPoint y: 32, endPoint x: 86, endPoint y: 43, distance: 12.1
click at [80, 32] on button "Profile" at bounding box center [82, 35] width 25 height 14
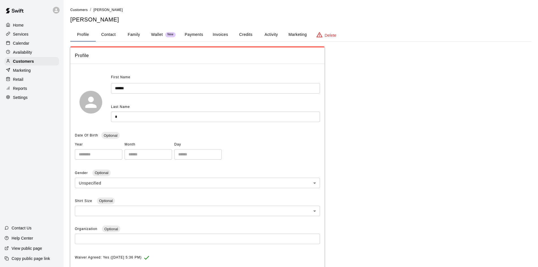
click at [128, 118] on input "*" at bounding box center [215, 117] width 209 height 10
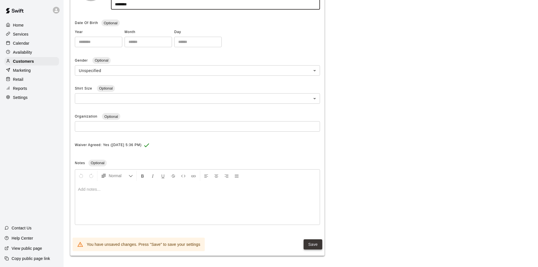
type input "********"
click at [315, 241] on button "Save" at bounding box center [313, 244] width 19 height 10
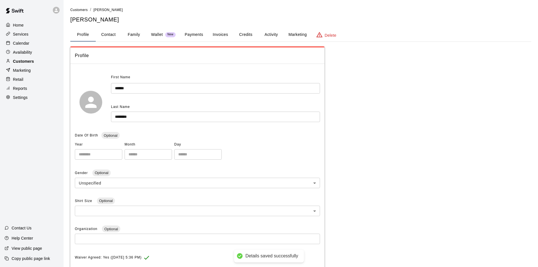
click at [38, 65] on div "Customers" at bounding box center [32, 61] width 54 height 8
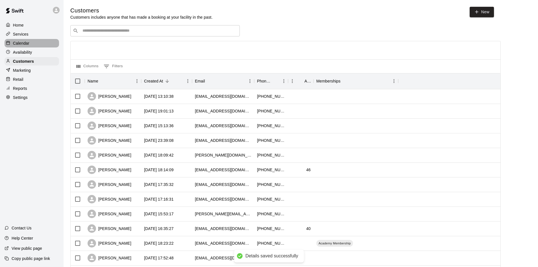
click at [26, 45] on p "Calendar" at bounding box center [21, 43] width 16 height 6
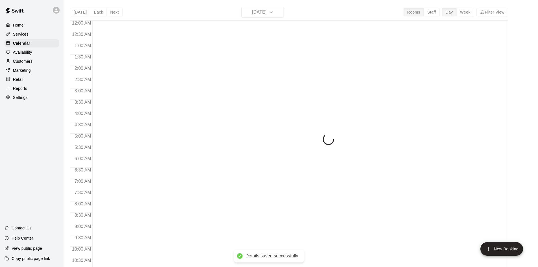
scroll to position [289, 0]
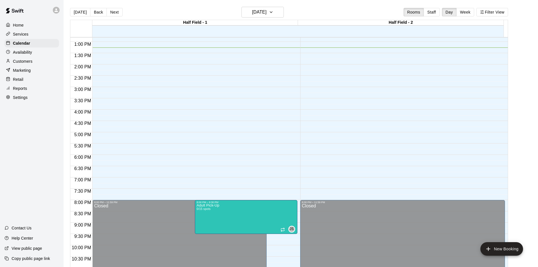
click at [20, 55] on p "Availability" at bounding box center [22, 52] width 19 height 6
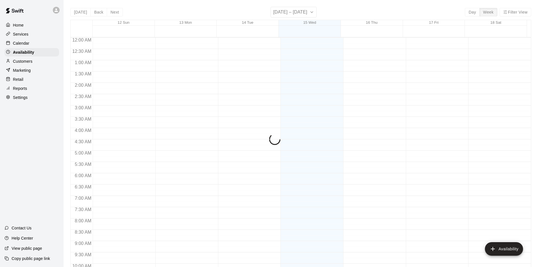
scroll to position [300, 0]
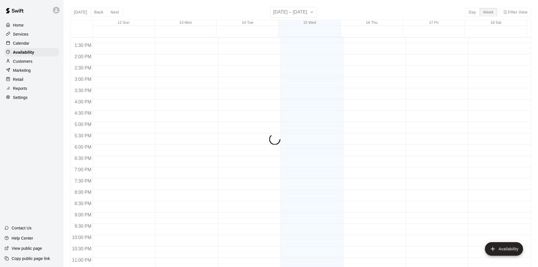
click at [23, 62] on p "Customers" at bounding box center [22, 61] width 19 height 6
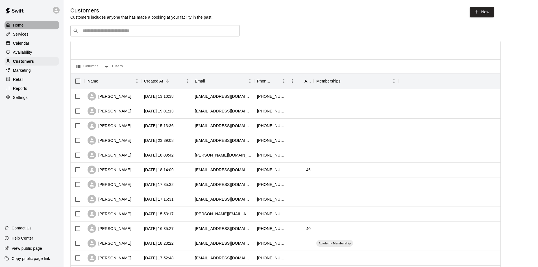
click at [15, 27] on p "Home" at bounding box center [18, 25] width 11 height 6
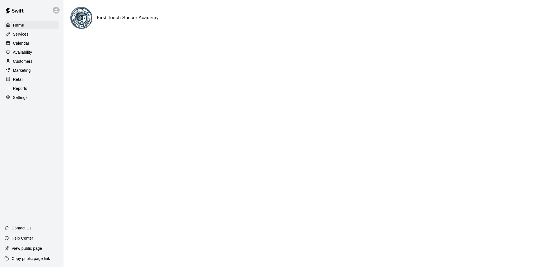
click at [38, 102] on div "Settings" at bounding box center [32, 97] width 54 height 8
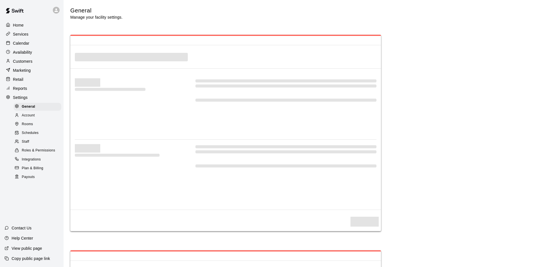
select select "**"
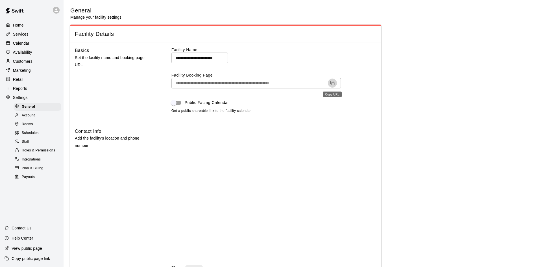
click at [331, 82] on icon "Copy URL" at bounding box center [332, 83] width 5 height 5
click at [27, 61] on p "Customers" at bounding box center [22, 61] width 19 height 6
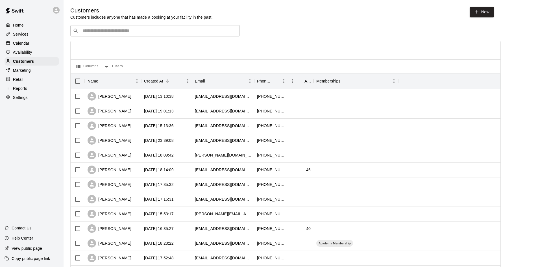
click at [154, 32] on input "Search customers by name or email" at bounding box center [159, 31] width 156 height 6
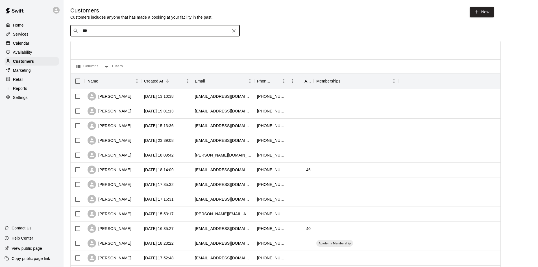
type input "****"
click at [130, 43] on div "[PERSON_NAME] [EMAIL_ADDRESS][DOMAIN_NAME]" at bounding box center [160, 46] width 149 height 12
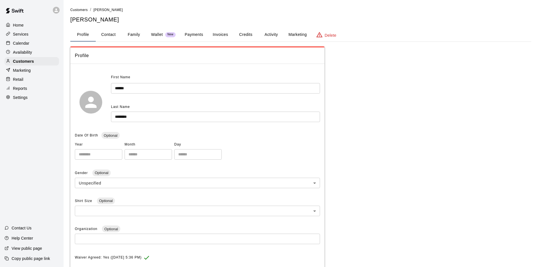
click at [137, 32] on button "Family" at bounding box center [133, 35] width 25 height 14
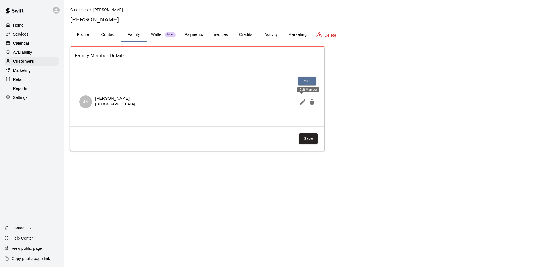
click at [306, 102] on icon "Edit Member" at bounding box center [303, 102] width 7 height 7
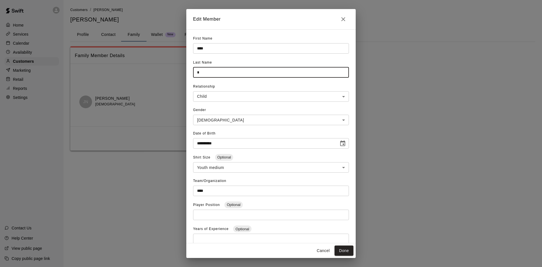
click at [234, 70] on input "*" at bounding box center [271, 72] width 156 height 10
click at [210, 73] on input "********" at bounding box center [271, 72] width 156 height 10
type input "*********"
click at [341, 252] on button "Done" at bounding box center [344, 250] width 19 height 10
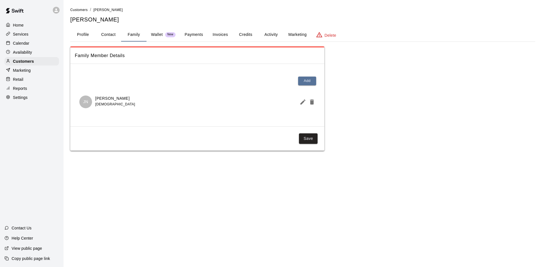
click at [119, 34] on button "Contact" at bounding box center [108, 35] width 25 height 14
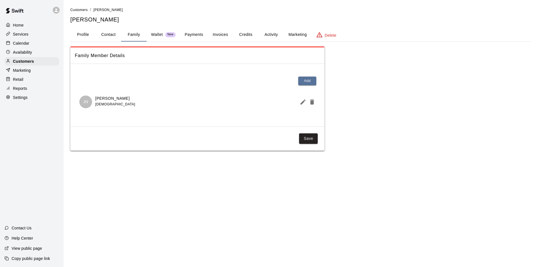
select select "**"
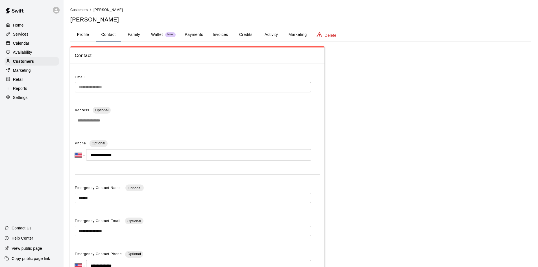
drag, startPoint x: 127, startPoint y: 154, endPoint x: 96, endPoint y: 156, distance: 31.1
click at [96, 156] on input "**********" at bounding box center [198, 155] width 225 height 12
click at [18, 27] on p "Home" at bounding box center [18, 25] width 11 height 6
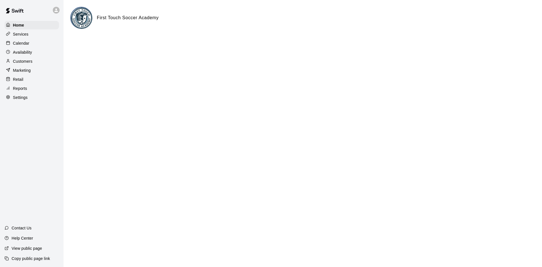
click at [24, 44] on p "Calendar" at bounding box center [21, 43] width 16 height 6
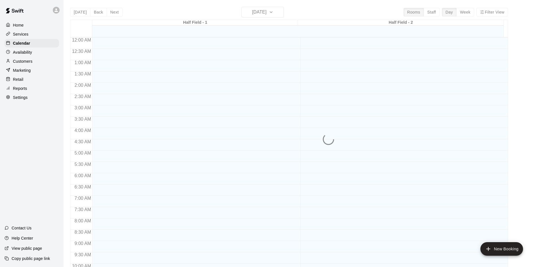
scroll to position [289, 0]
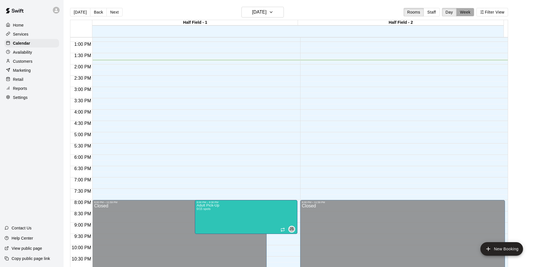
click at [471, 14] on button "Week" at bounding box center [465, 12] width 18 height 8
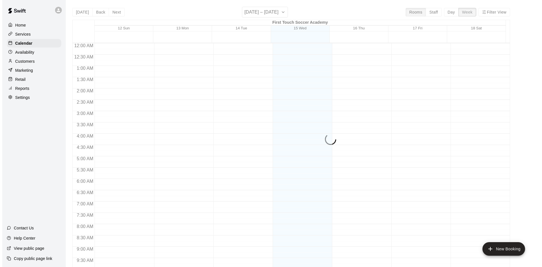
scroll to position [312, 0]
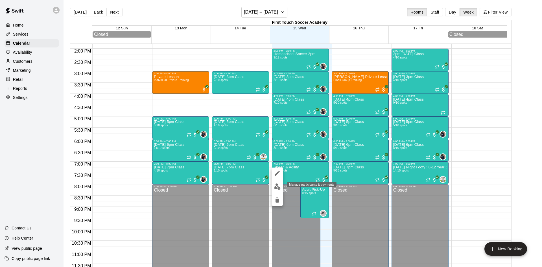
click at [278, 186] on img "edit" at bounding box center [277, 186] width 6 height 6
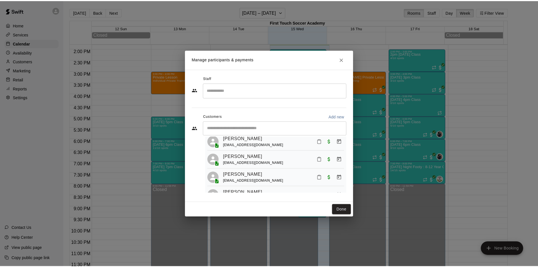
scroll to position [0, 0]
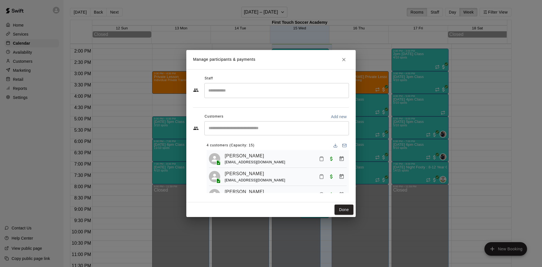
click at [345, 56] on button "Close" at bounding box center [344, 59] width 10 height 10
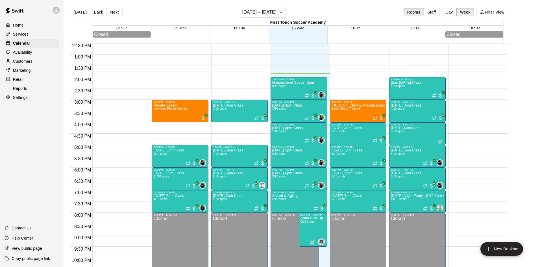
scroll to position [227, 0]
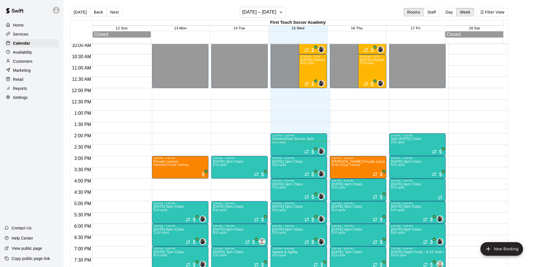
click at [27, 63] on p "Customers" at bounding box center [22, 61] width 19 height 6
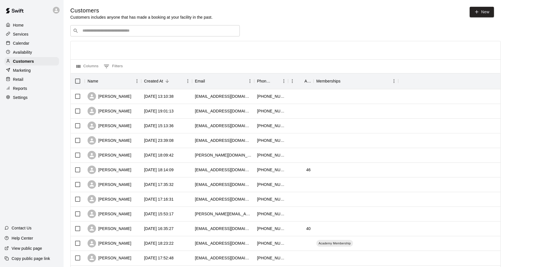
click at [26, 34] on p "Services" at bounding box center [21, 34] width 16 height 6
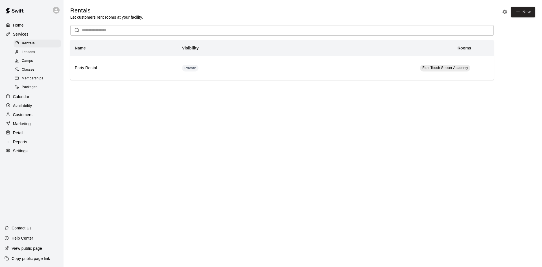
click at [37, 82] on div "Memberships" at bounding box center [38, 79] width 48 height 8
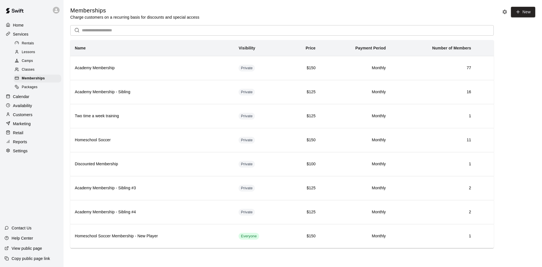
click at [30, 62] on span "Camps" at bounding box center [27, 61] width 11 height 6
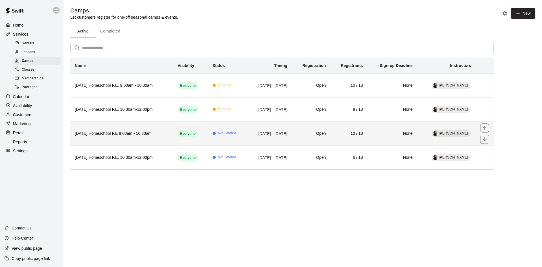
click at [156, 131] on h6 "[DATE] Homeschool P.E 9:00am - 10:30am" at bounding box center [122, 133] width 94 height 6
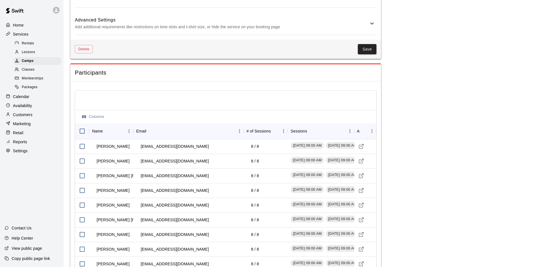
scroll to position [612, 0]
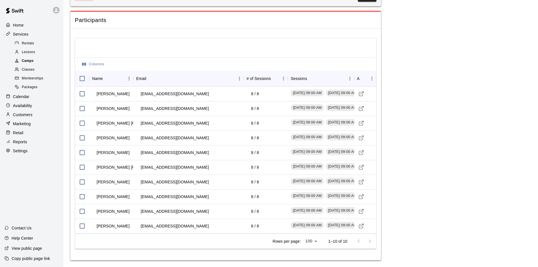
click at [35, 61] on div "Camps" at bounding box center [38, 61] width 48 height 8
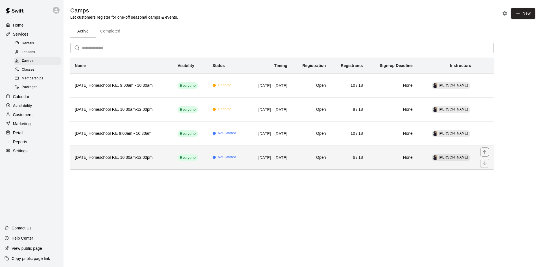
click at [129, 164] on th "[DATE] Homeschool P.E. 10:30am-12:00pm" at bounding box center [121, 157] width 103 height 24
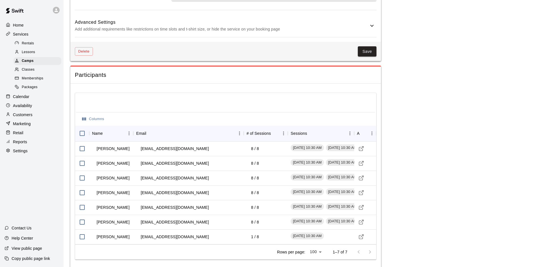
scroll to position [568, 0]
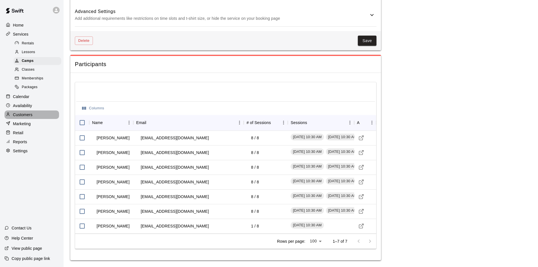
click at [25, 114] on div "Customers" at bounding box center [32, 114] width 54 height 8
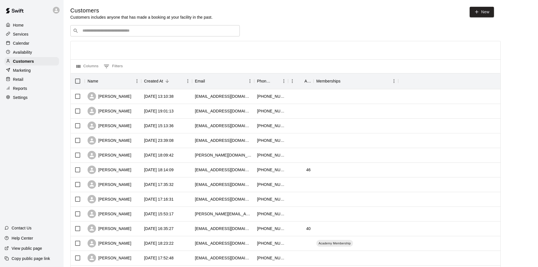
click at [120, 32] on input "Search customers by name or email" at bounding box center [159, 31] width 156 height 6
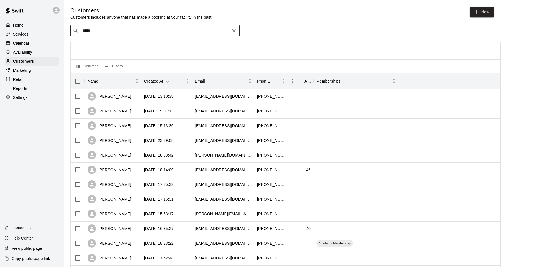
type input "******"
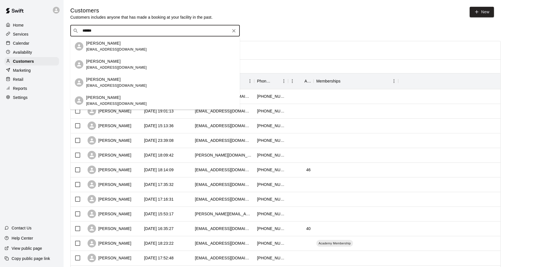
click at [121, 45] on p "[PERSON_NAME]" at bounding box center [103, 43] width 34 height 6
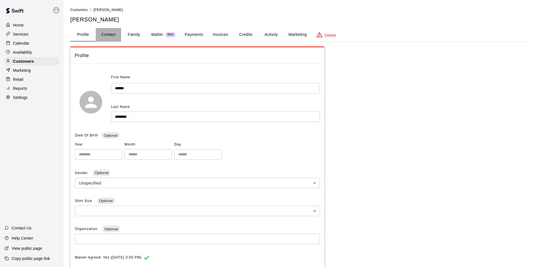
click at [106, 34] on button "Contact" at bounding box center [108, 35] width 25 height 14
select select "**"
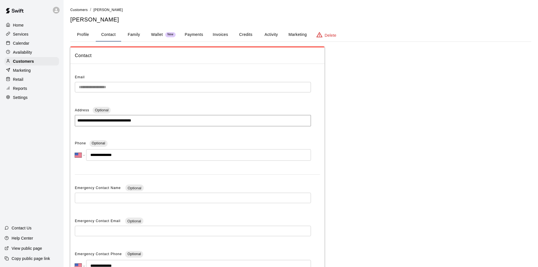
drag, startPoint x: 122, startPoint y: 154, endPoint x: 95, endPoint y: 160, distance: 27.0
click at [95, 160] on input "**********" at bounding box center [198, 155] width 225 height 12
click at [27, 64] on p "Customers" at bounding box center [23, 61] width 21 height 6
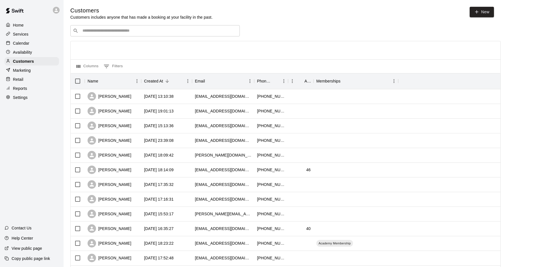
click at [135, 29] on input "Search customers by name or email" at bounding box center [159, 31] width 156 height 6
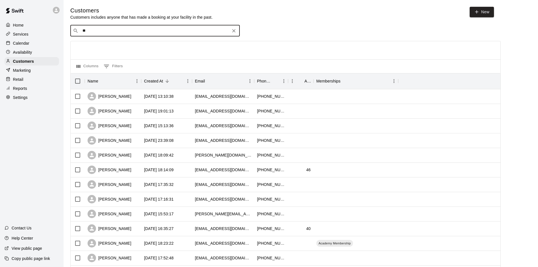
type input "*"
click at [198, 5] on main "Customers Customers includes anyone that has made a booking at your facility in…" at bounding box center [301, 243] width 474 height 487
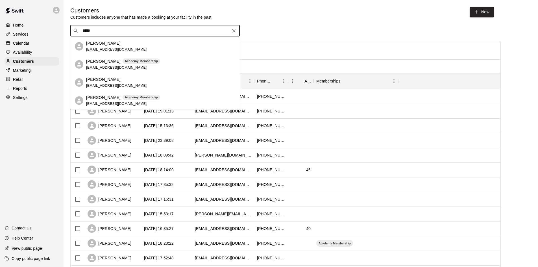
drag, startPoint x: 108, startPoint y: 29, endPoint x: 79, endPoint y: 32, distance: 29.5
click at [79, 32] on div "​ ***** ​" at bounding box center [154, 30] width 169 height 11
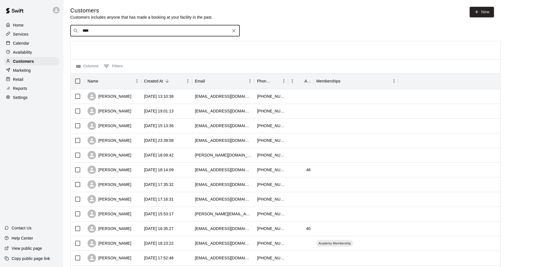
type input "*****"
click at [96, 46] on div "[PERSON_NAME] [EMAIL_ADDRESS][DOMAIN_NAME]" at bounding box center [116, 46] width 61 height 12
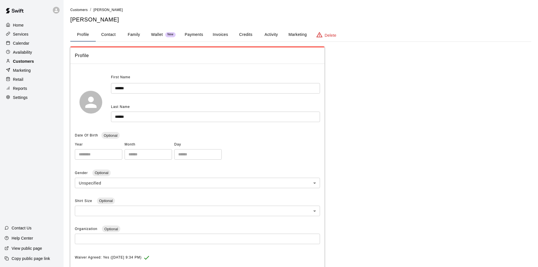
click at [24, 62] on p "Customers" at bounding box center [23, 61] width 21 height 6
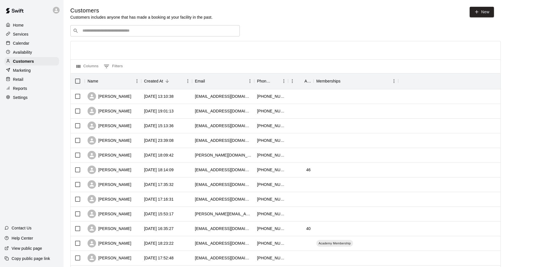
click at [107, 29] on input "Search customers by name or email" at bounding box center [159, 31] width 156 height 6
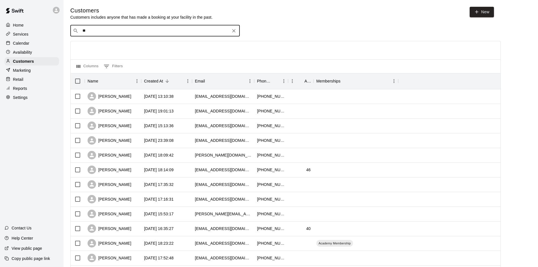
type input "*"
type input "****"
drag, startPoint x: 114, startPoint y: 45, endPoint x: 34, endPoint y: 36, distance: 80.7
click at [114, 45] on p "[PERSON_NAME]" at bounding box center [103, 43] width 34 height 6
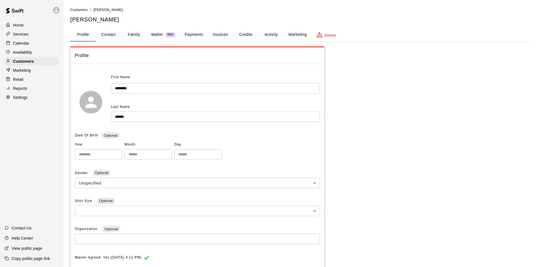
click at [139, 33] on button "Family" at bounding box center [133, 35] width 25 height 14
